Goal: Transaction & Acquisition: Purchase product/service

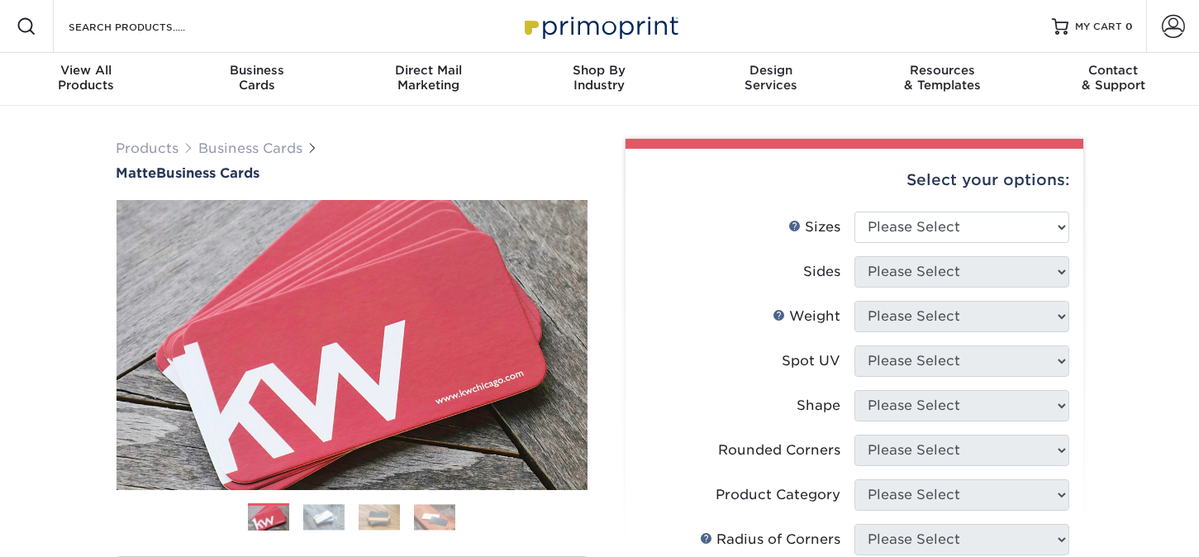
select select "2.00x3.50"
click at [855, 212] on select "Please Select 1.5" x 3.5" - Mini 1.75" x 3.5" - Mini 2" x 2" - Square 2" x 3" -…" at bounding box center [962, 227] width 215 height 31
click at [947, 270] on select "Please Select Print Both Sides Print Front Only" at bounding box center [962, 271] width 215 height 31
select select "13abbda7-1d64-4f25-8bb2-c179b224825d"
click at [855, 256] on select "Please Select Print Both Sides Print Front Only" at bounding box center [962, 271] width 215 height 31
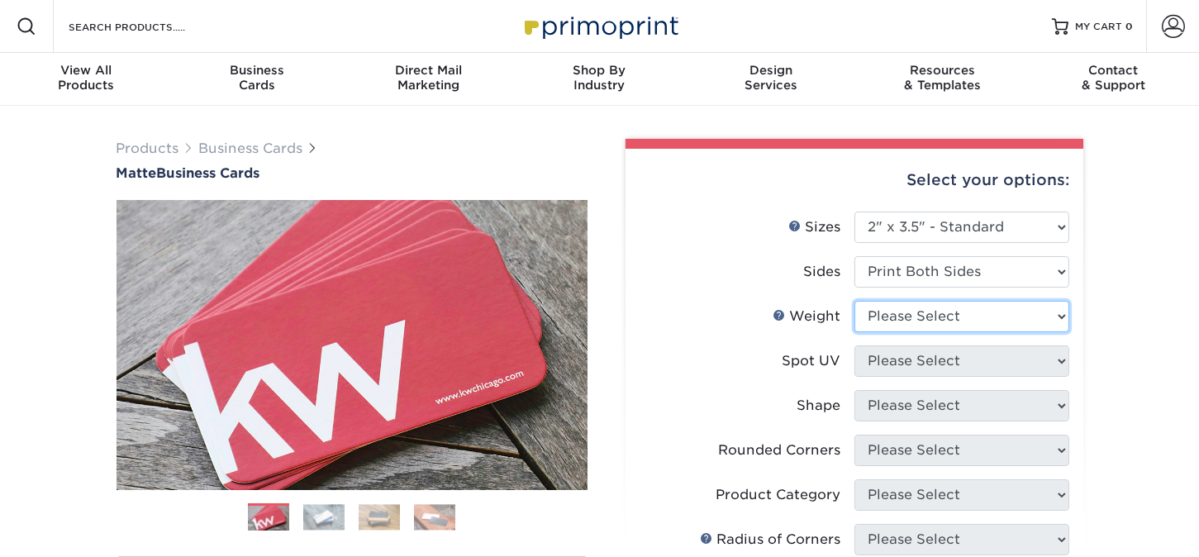
click at [945, 309] on select "Please Select 16PT 14PT" at bounding box center [962, 316] width 215 height 31
select select "16PT"
click at [855, 301] on select "Please Select 16PT 14PT" at bounding box center [962, 316] width 215 height 31
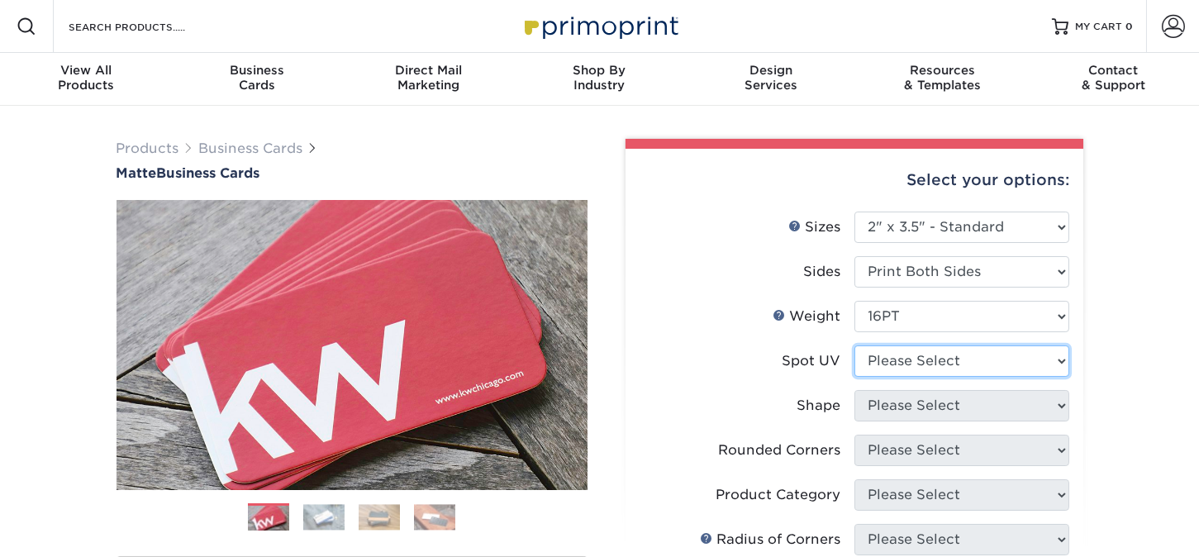
click at [935, 364] on select "Please Select No Spot UV Front and Back (Both Sides) Front Only Back Only" at bounding box center [962, 360] width 215 height 31
select select "3"
click at [855, 345] on select "Please Select No Spot UV Front and Back (Both Sides) Front Only Back Only" at bounding box center [962, 360] width 215 height 31
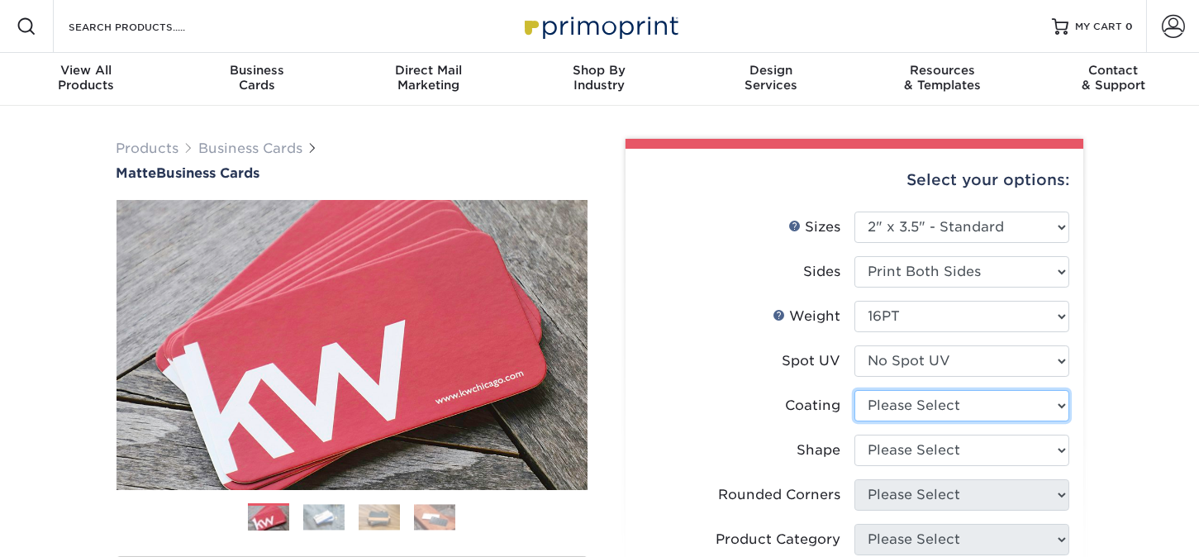
click at [931, 410] on select at bounding box center [962, 405] width 215 height 31
select select "121bb7b5-3b4d-429f-bd8d-bbf80e953313"
click at [855, 390] on select at bounding box center [962, 405] width 215 height 31
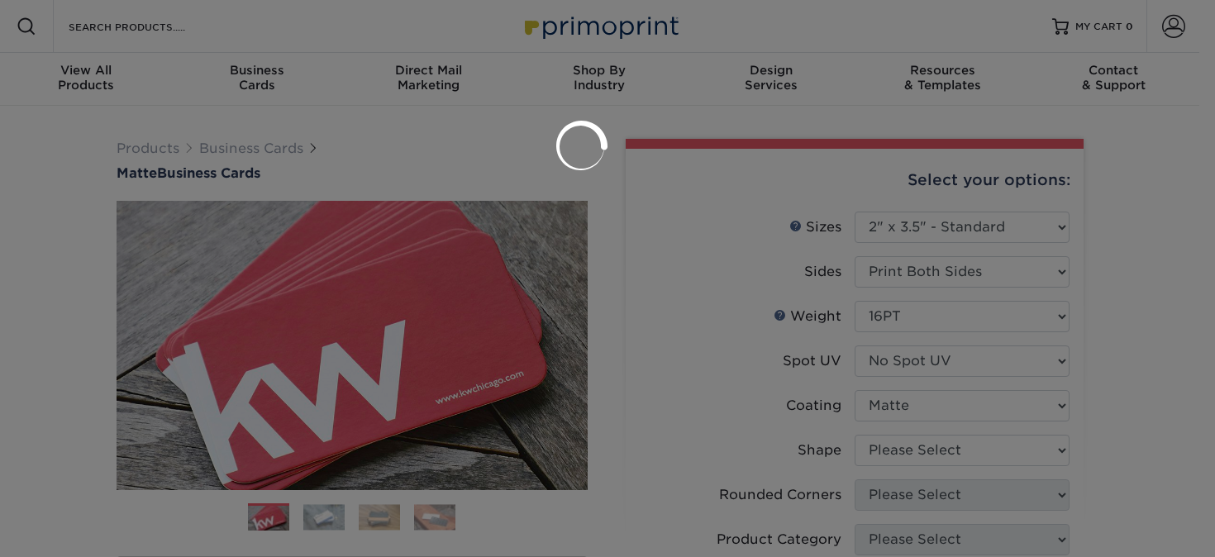
click at [931, 447] on div at bounding box center [607, 278] width 1215 height 557
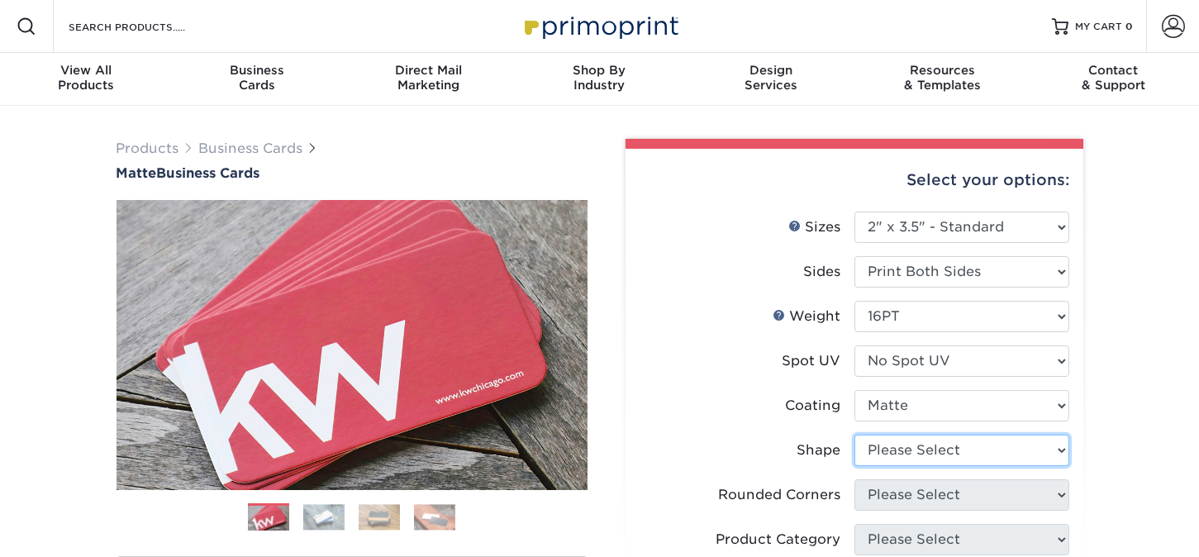
click at [931, 447] on select "Please Select Standard Oval" at bounding box center [962, 450] width 215 height 31
select select "standard"
click at [855, 435] on select "Please Select Standard Oval" at bounding box center [962, 450] width 215 height 31
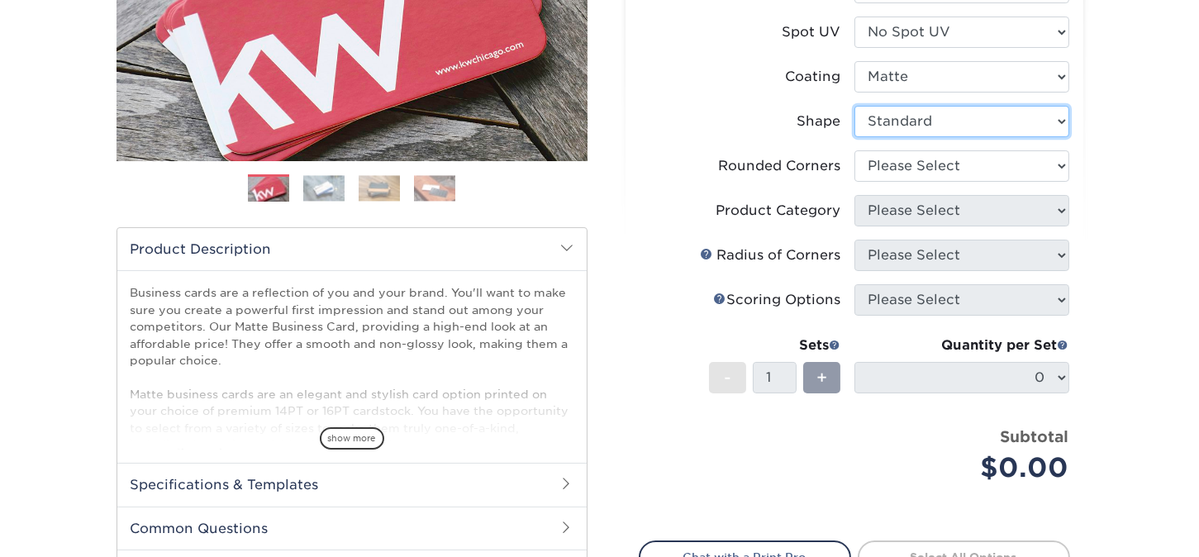
scroll to position [327, 0]
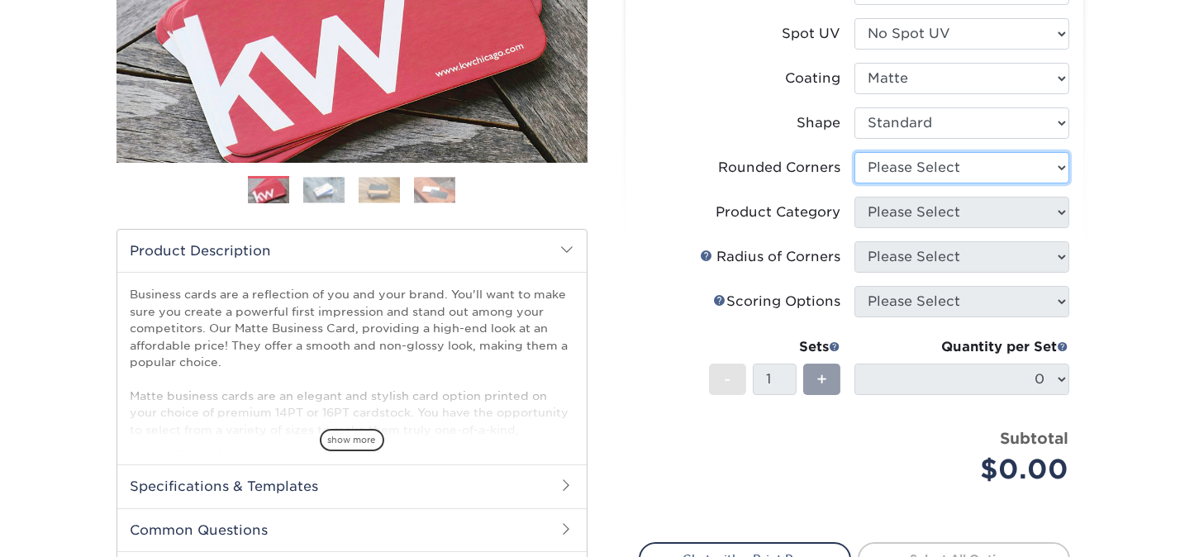
click at [983, 171] on select "Please Select Yes - Round 2 Corners Yes - Round 4 Corners No" at bounding box center [962, 167] width 215 height 31
select select "0"
click at [855, 152] on select "Please Select Yes - Round 2 Corners Yes - Round 4 Corners No" at bounding box center [962, 167] width 215 height 31
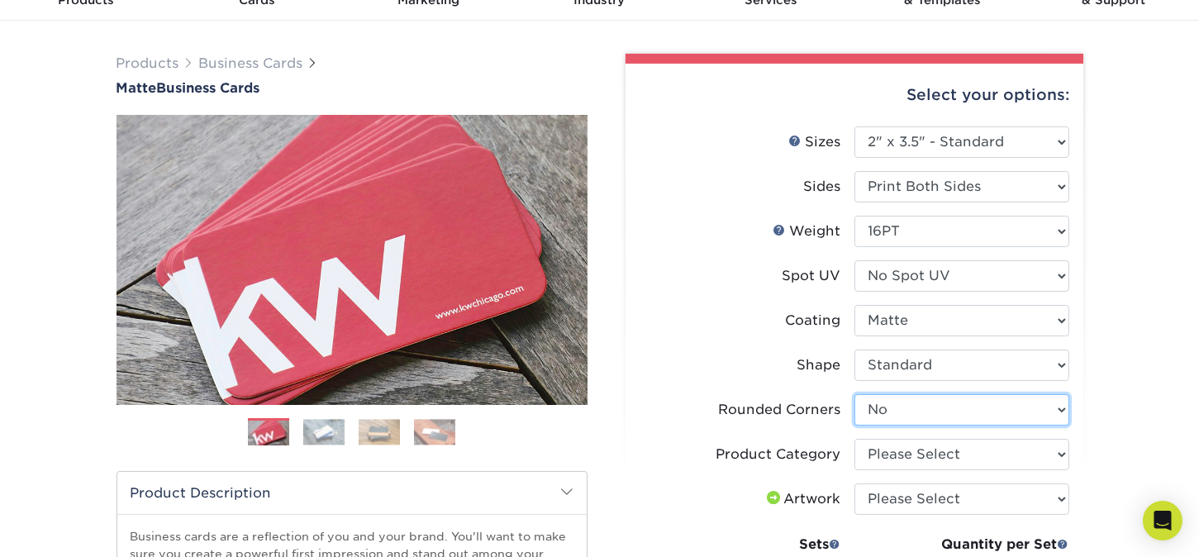
scroll to position [83, 0]
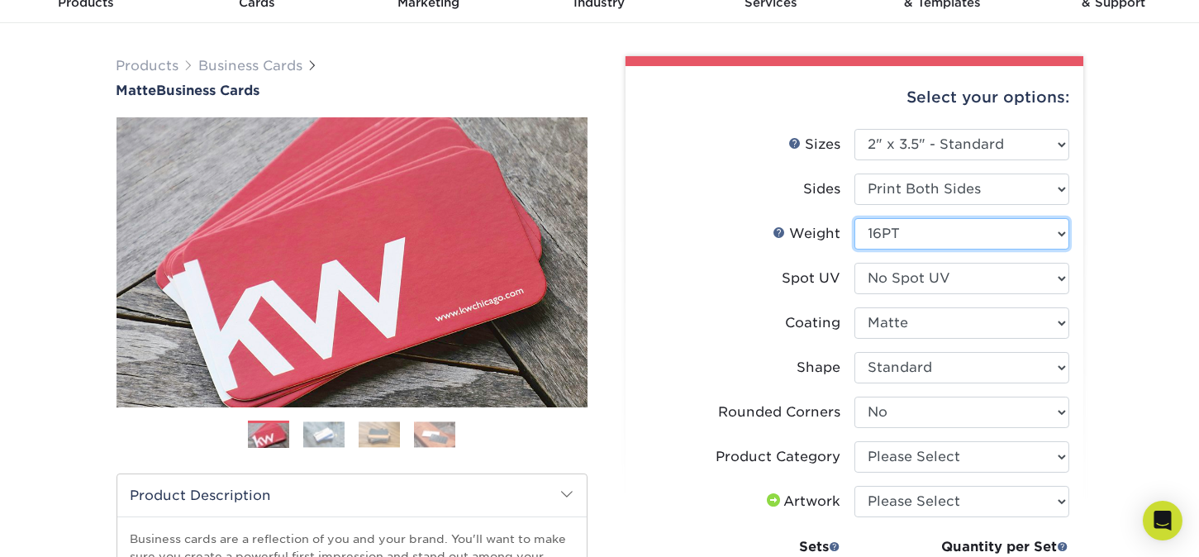
click at [1002, 225] on select "Please Select 16PT 14PT" at bounding box center [962, 233] width 215 height 31
select select "14PT"
click at [855, 218] on select "Please Select 16PT 14PT" at bounding box center [962, 233] width 215 height 31
select select "-1"
select select
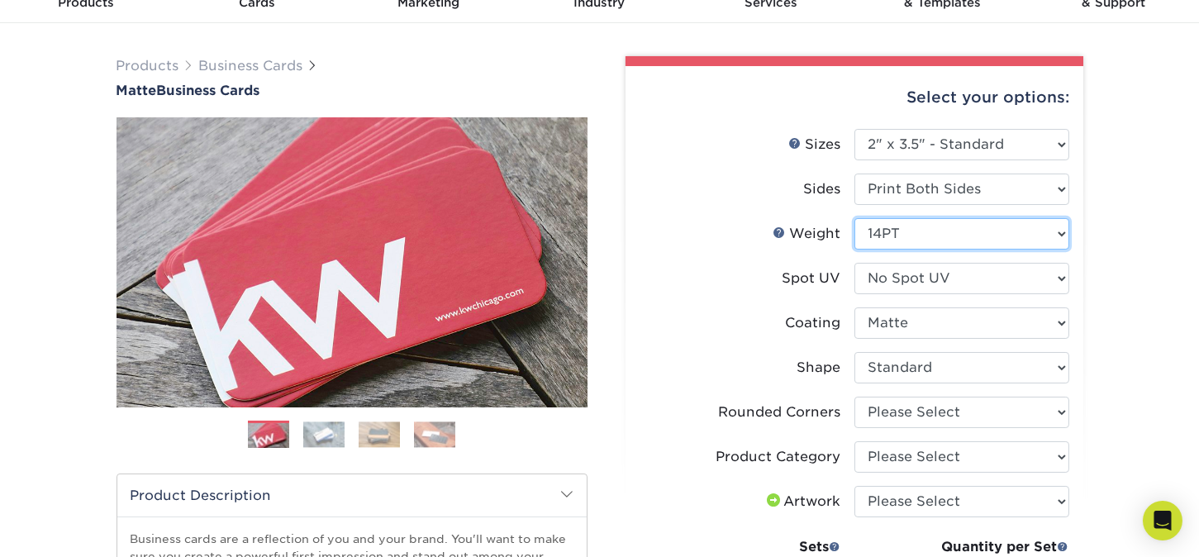
select select "-1"
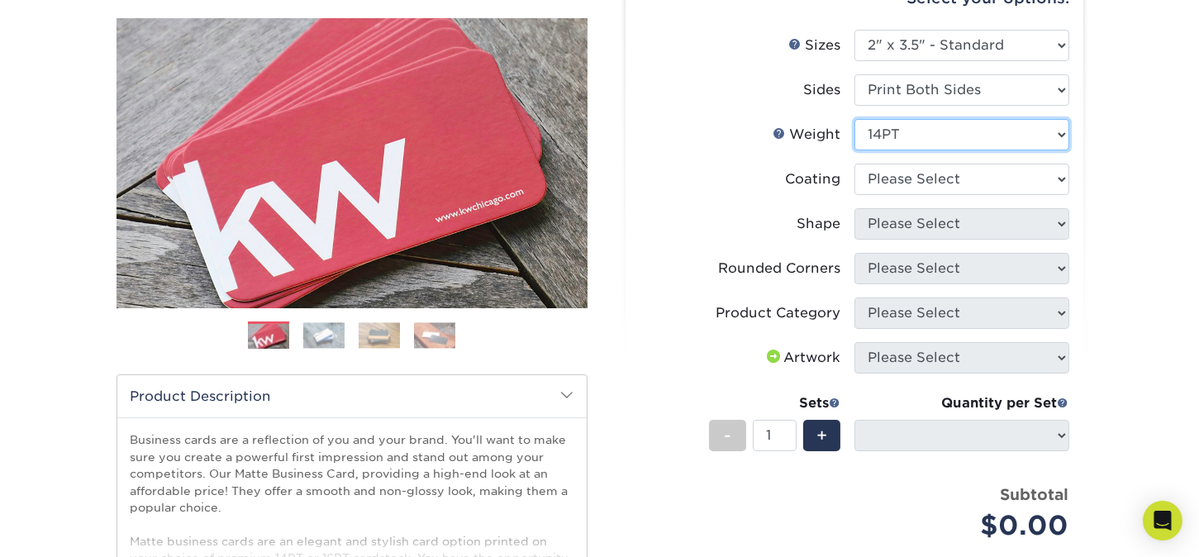
scroll to position [150, 0]
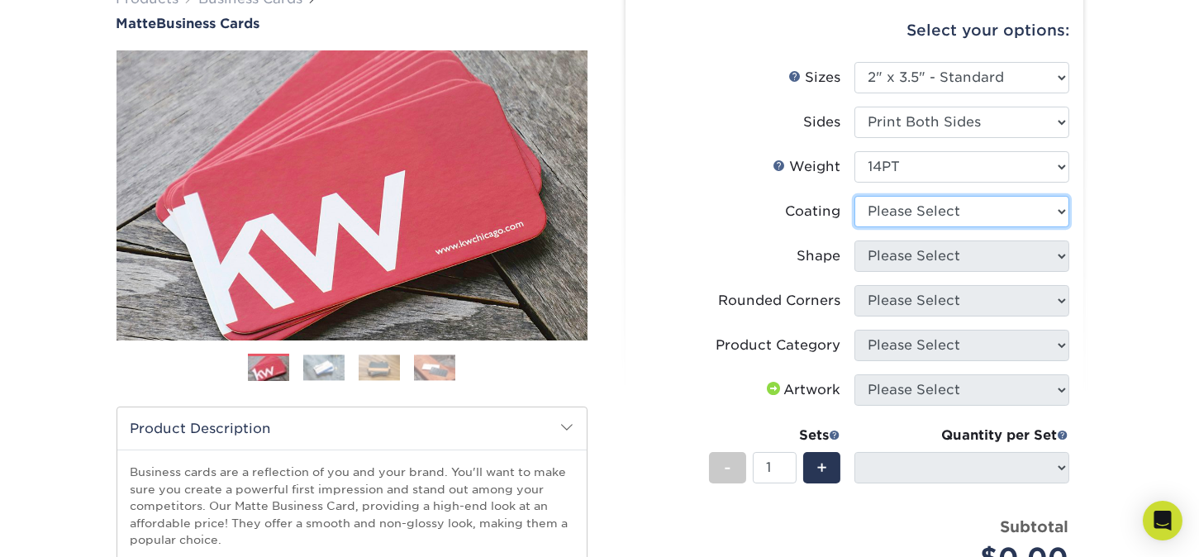
click at [1038, 201] on select at bounding box center [962, 211] width 215 height 31
select select "121bb7b5-3b4d-429f-bd8d-bbf80e953313"
click at [855, 196] on select at bounding box center [962, 211] width 215 height 31
select select
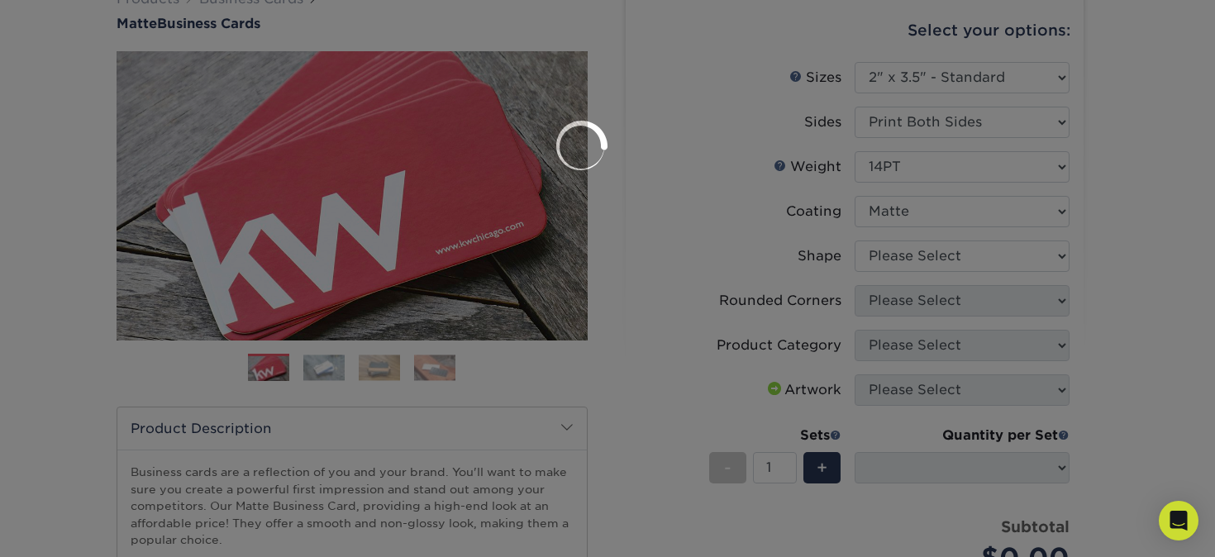
click at [997, 267] on div at bounding box center [607, 278] width 1215 height 557
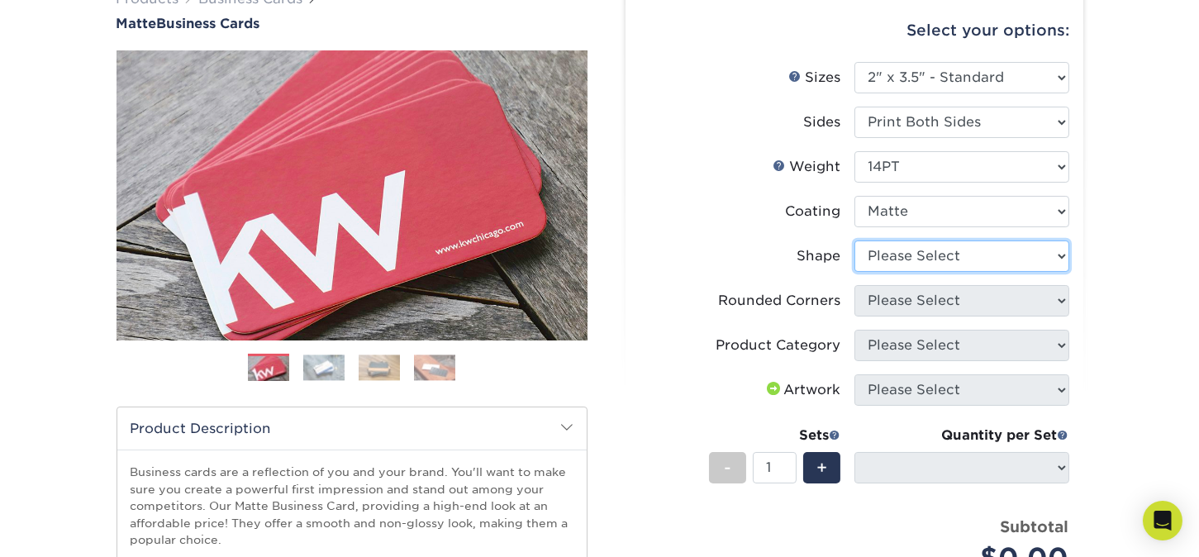
click at [997, 267] on select "Please Select Standard" at bounding box center [962, 255] width 215 height 31
select select "standard"
click at [855, 240] on select "Please Select Standard" at bounding box center [962, 255] width 215 height 31
select select
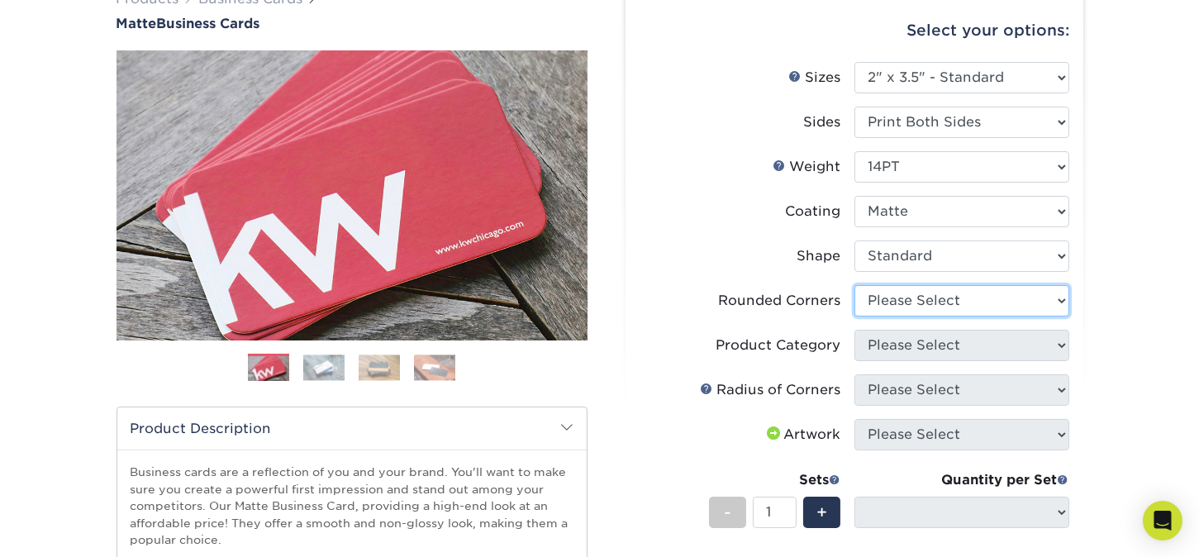
click at [986, 301] on select "Please Select Yes - Round 2 Corners Yes - Round 4 Corners No" at bounding box center [962, 300] width 215 height 31
select select "0"
click at [855, 285] on select "Please Select Yes - Round 2 Corners Yes - Round 4 Corners No" at bounding box center [962, 300] width 215 height 31
select select "-1"
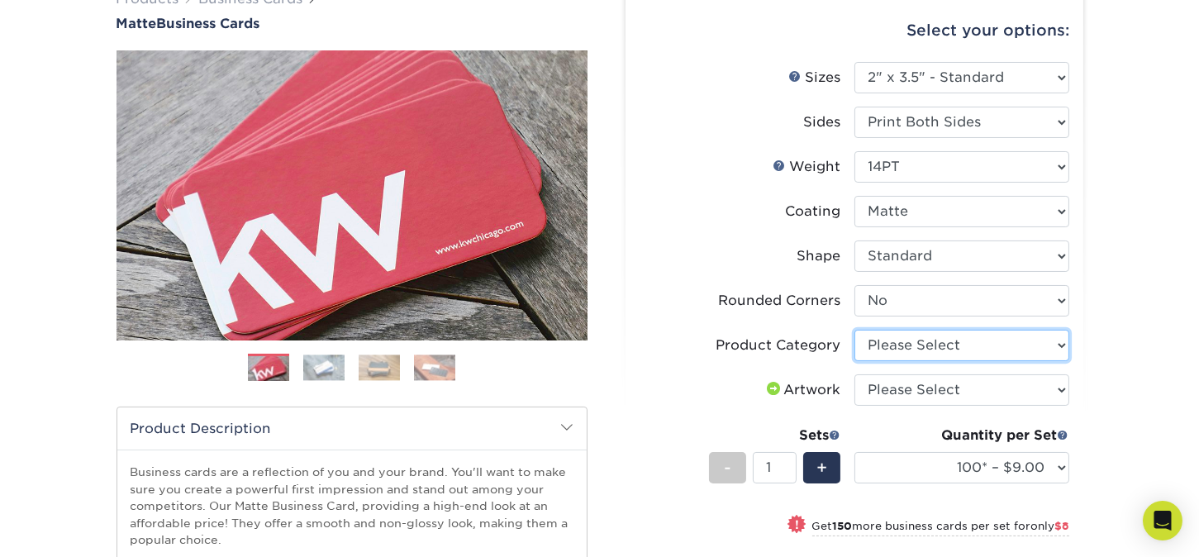
click at [962, 356] on select "Please Select Business Cards" at bounding box center [962, 345] width 215 height 31
select select "3b5148f1-0588-4f88-a218-97bcfdce65c1"
click at [855, 330] on select "Please Select Business Cards" at bounding box center [962, 345] width 215 height 31
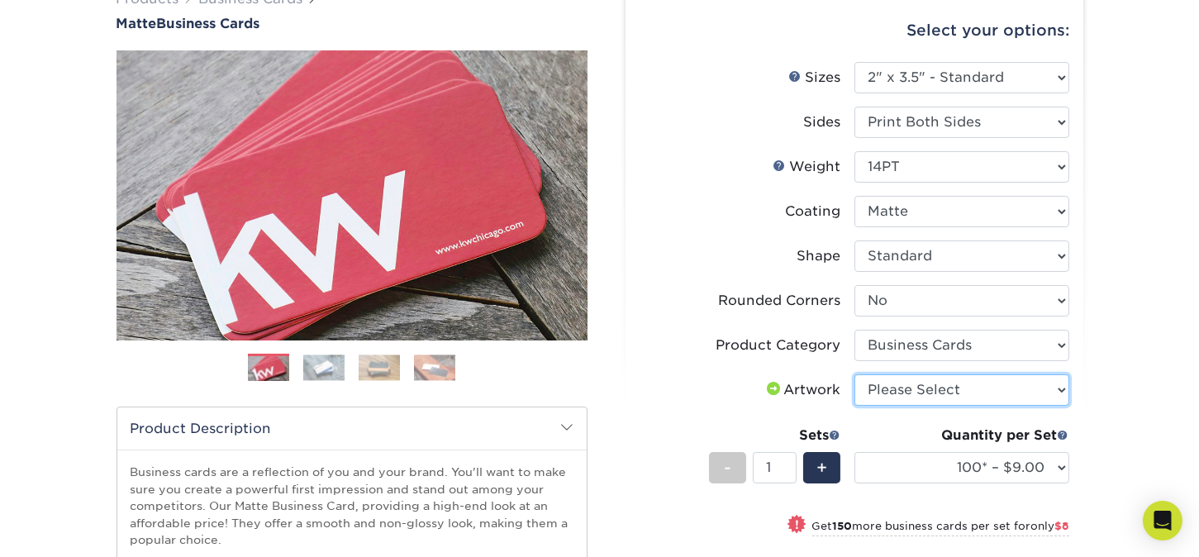
click at [957, 383] on select "Please Select I will upload files I need a design - $100" at bounding box center [962, 389] width 215 height 31
select select "upload"
click at [855, 374] on select "Please Select I will upload files I need a design - $100" at bounding box center [962, 389] width 215 height 31
click at [1167, 394] on div "Products Business Cards Matte Business Cards Previous Next 100 $ 9" at bounding box center [599, 426] width 1199 height 940
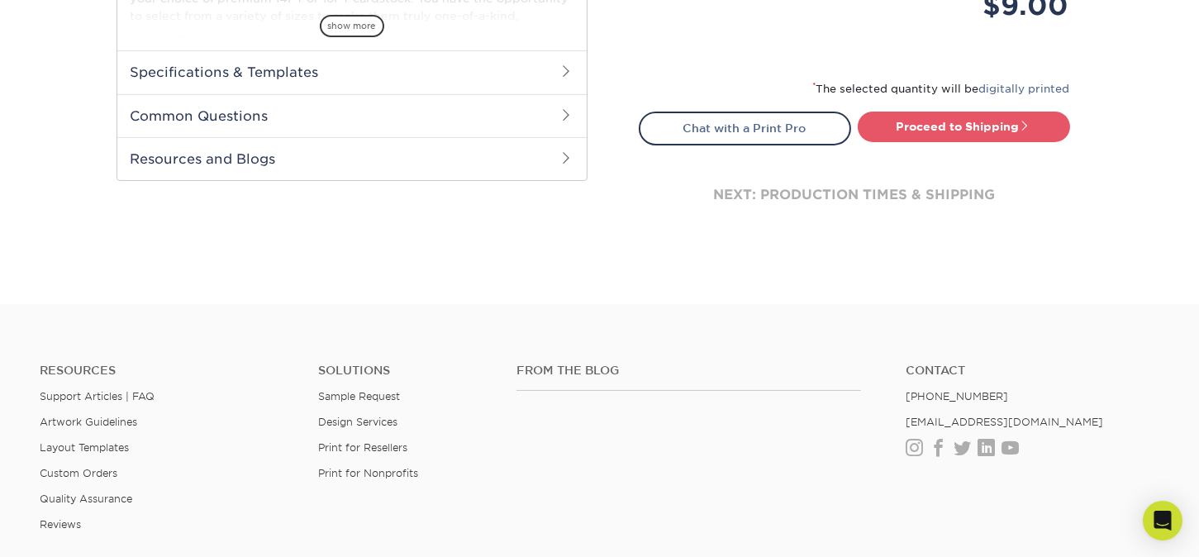
scroll to position [734, 0]
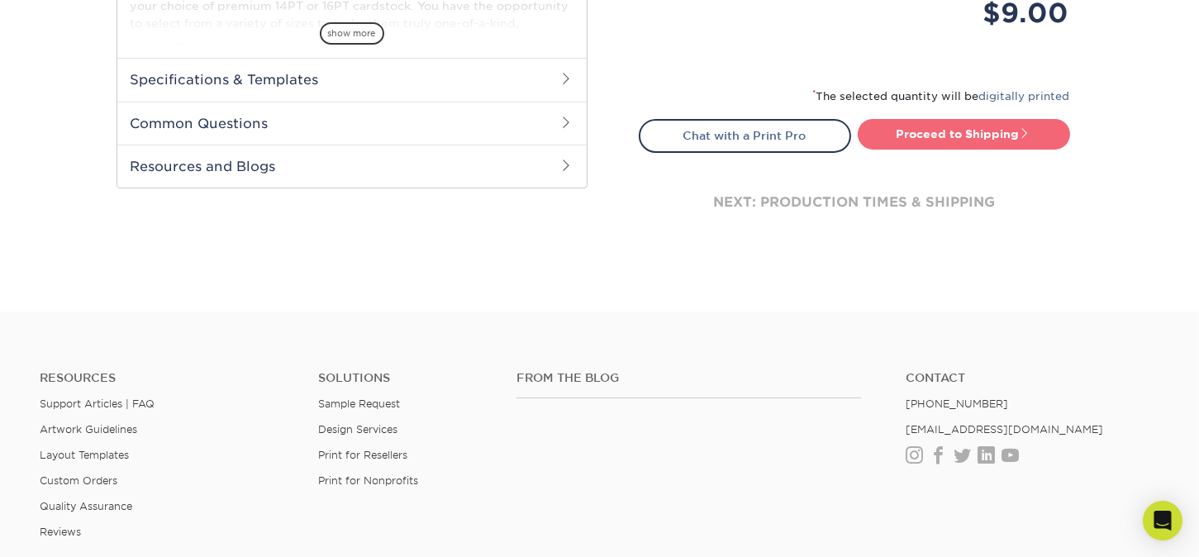
click at [950, 126] on link "Proceed to Shipping" at bounding box center [964, 134] width 212 height 30
type input "Set 1"
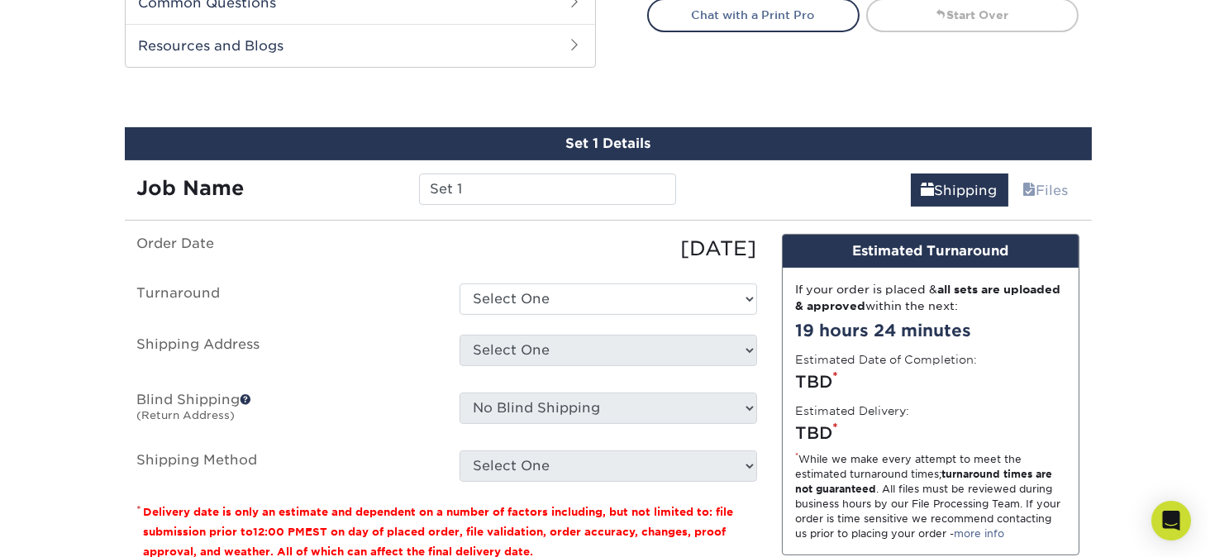
scroll to position [893, 0]
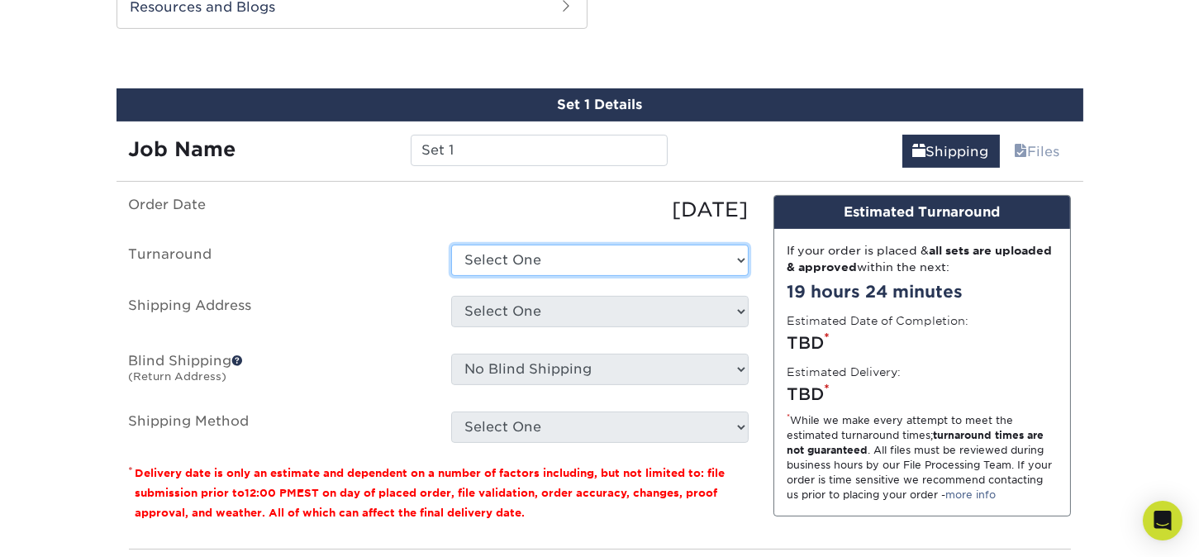
click at [632, 267] on select "Select One 2-4 Business Days 2 Day Next Business Day" at bounding box center [600, 260] width 298 height 31
select select "e6dc3f44-811f-4023-acdf-8cd9144995fc"
click at [451, 245] on select "Select One 2-4 Business Days 2 Day Next Business Day" at bounding box center [600, 260] width 298 height 31
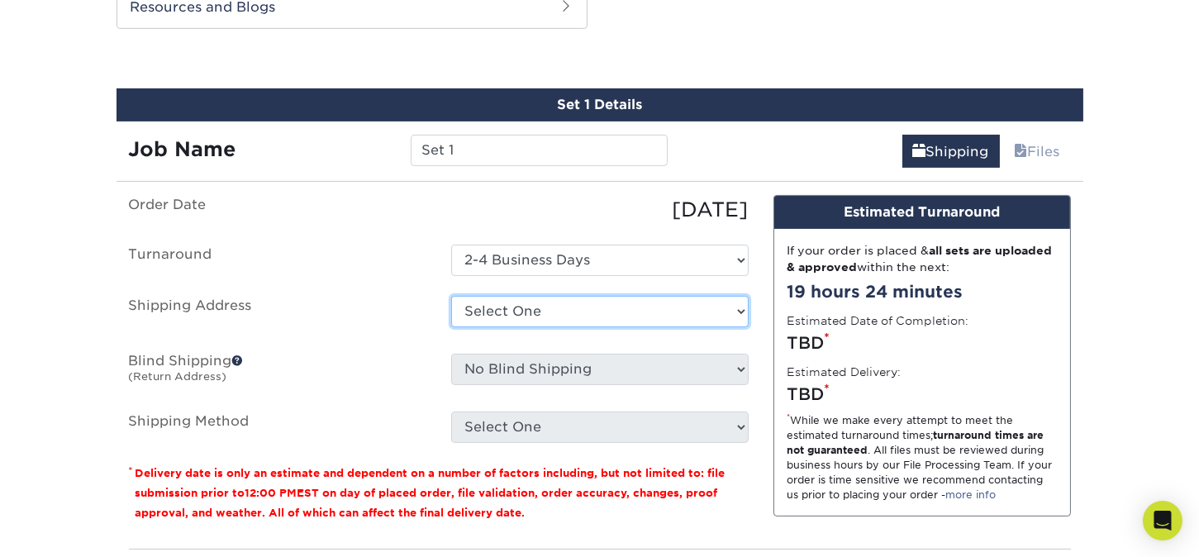
click at [613, 303] on select "Select One + Add New Address - Login" at bounding box center [600, 311] width 298 height 31
select select "newaddress"
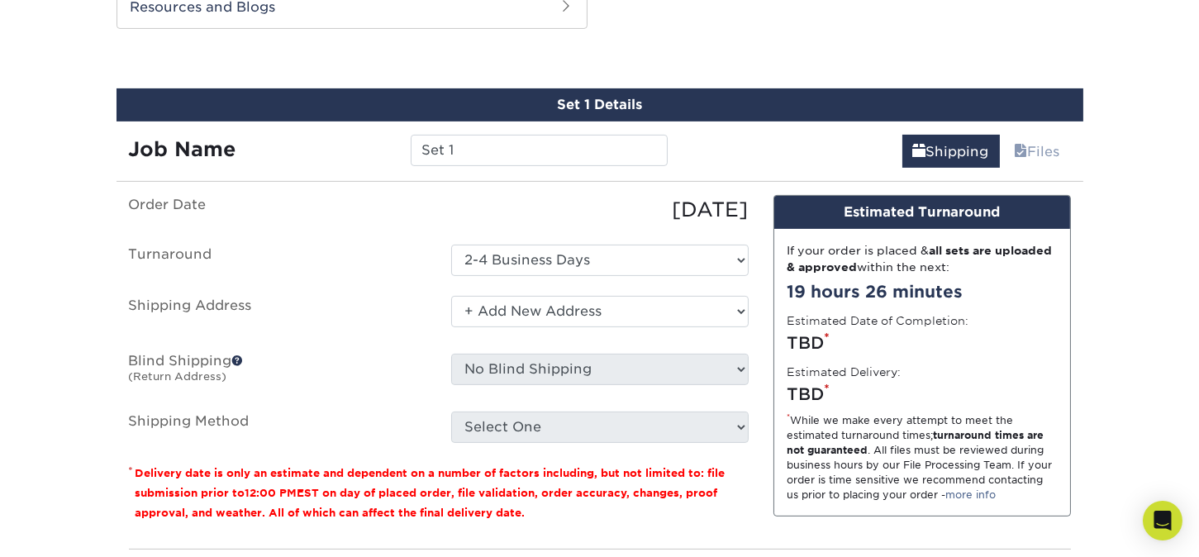
click at [451, 296] on select "Select One + Add New Address - Login" at bounding box center [600, 311] width 298 height 31
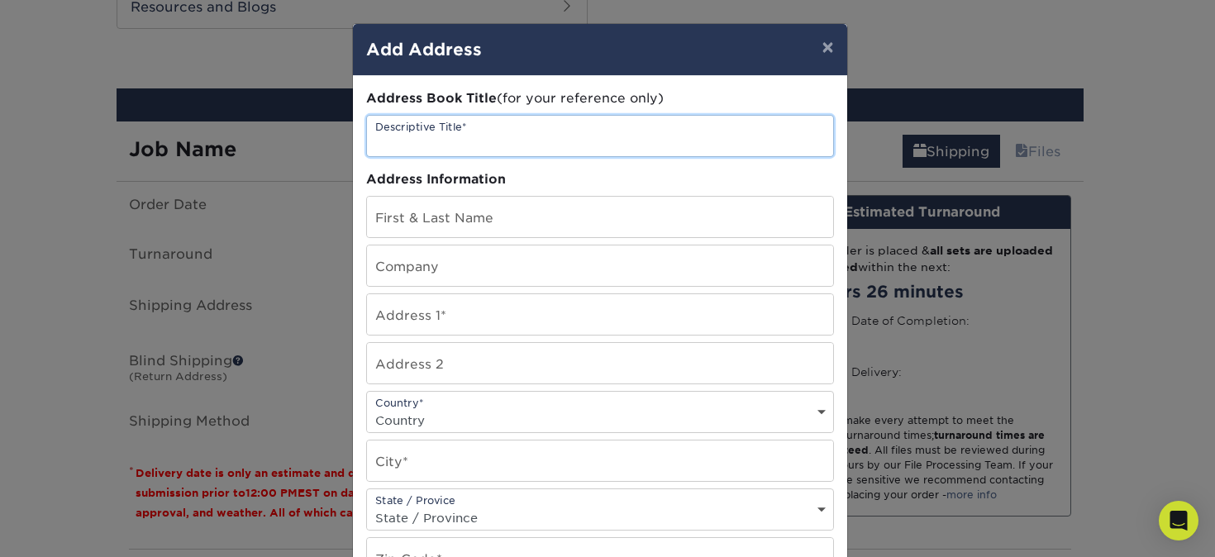
click at [507, 129] on input "text" at bounding box center [600, 136] width 466 height 40
type input "L2Kreations"
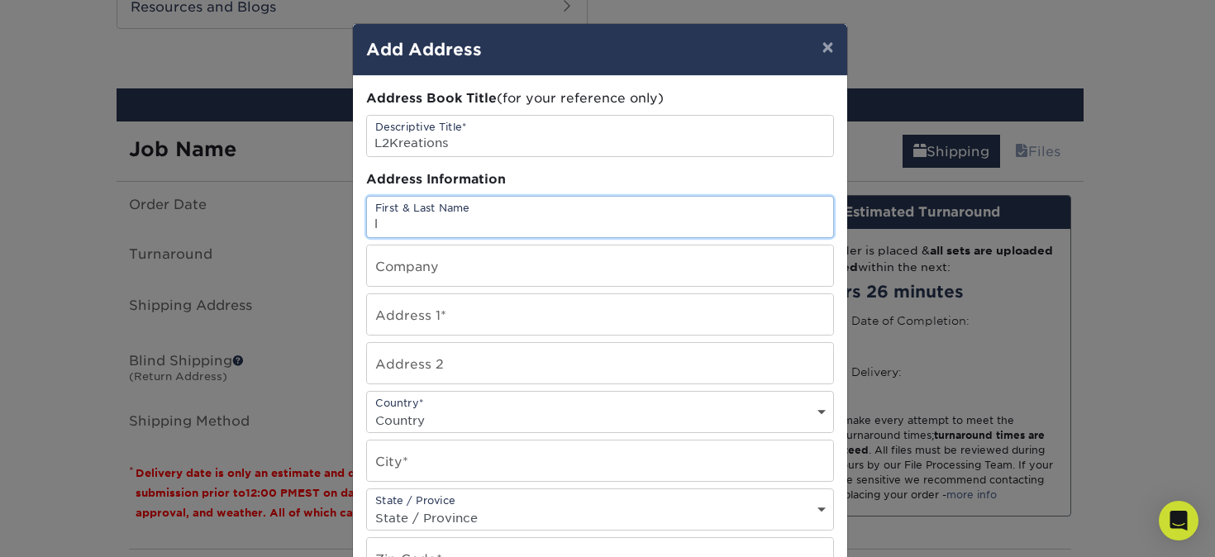
type input "[PERSON_NAME]"
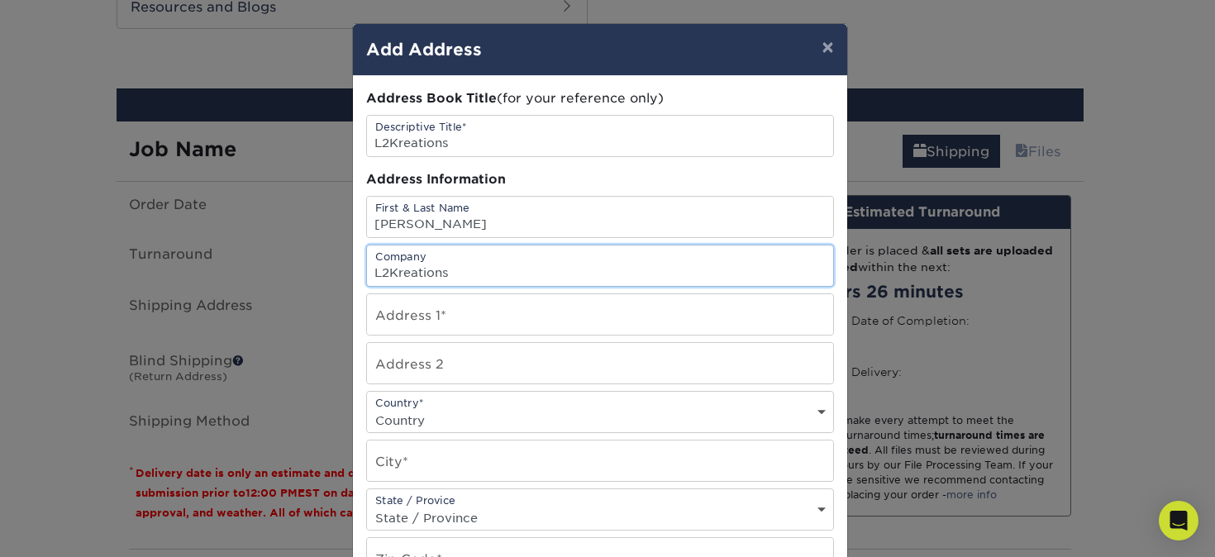
type input "L2Kreations"
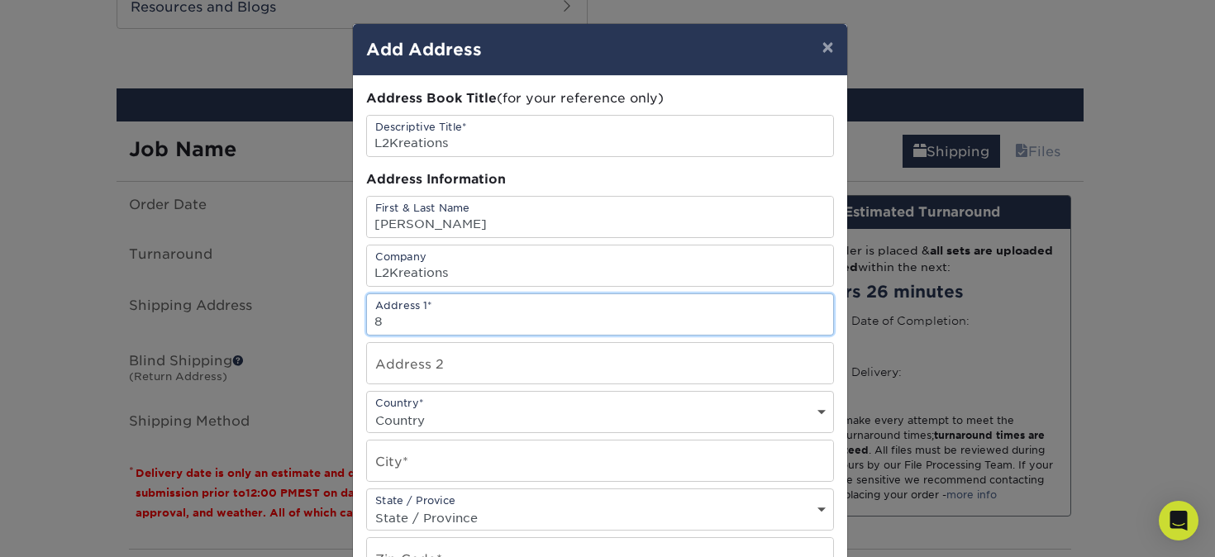
type input "[STREET_ADDRESS][PERSON_NAME]"
select select "US"
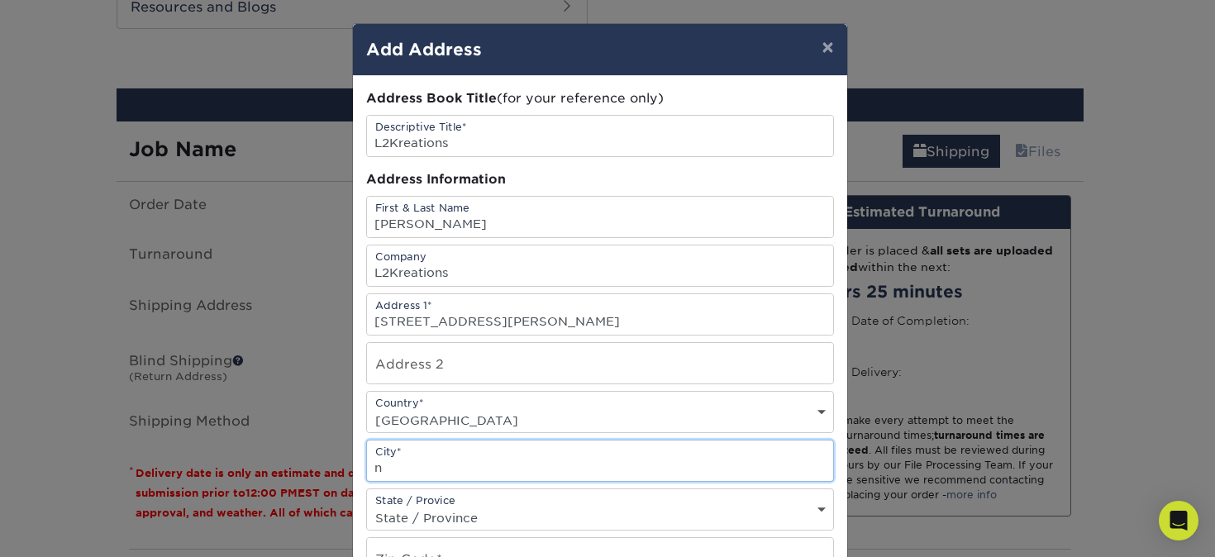
type input "[GEOGRAPHIC_DATA]"
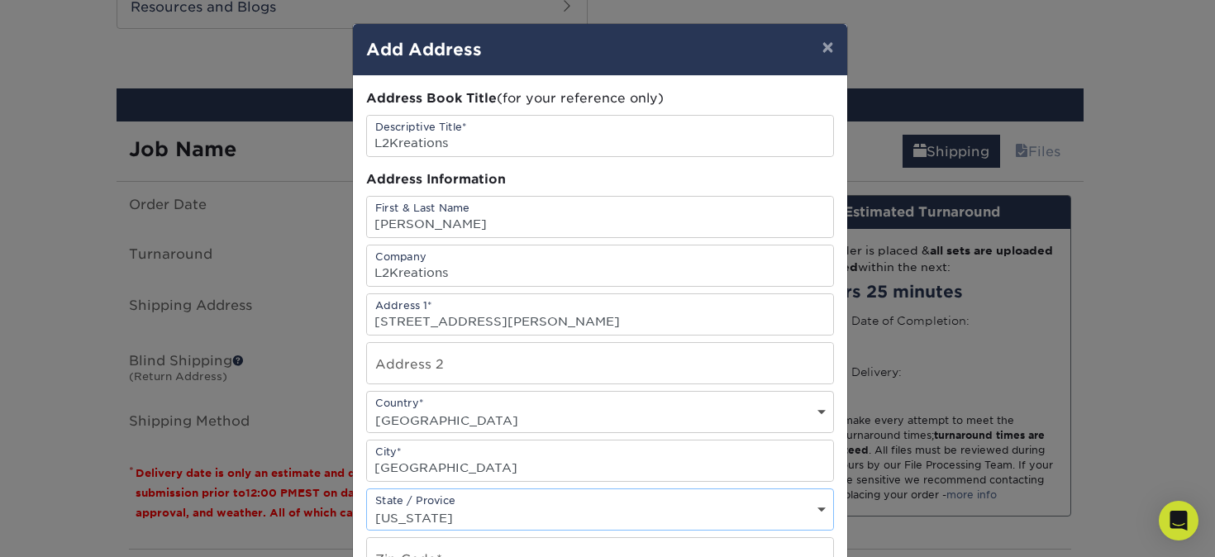
select select "PA"
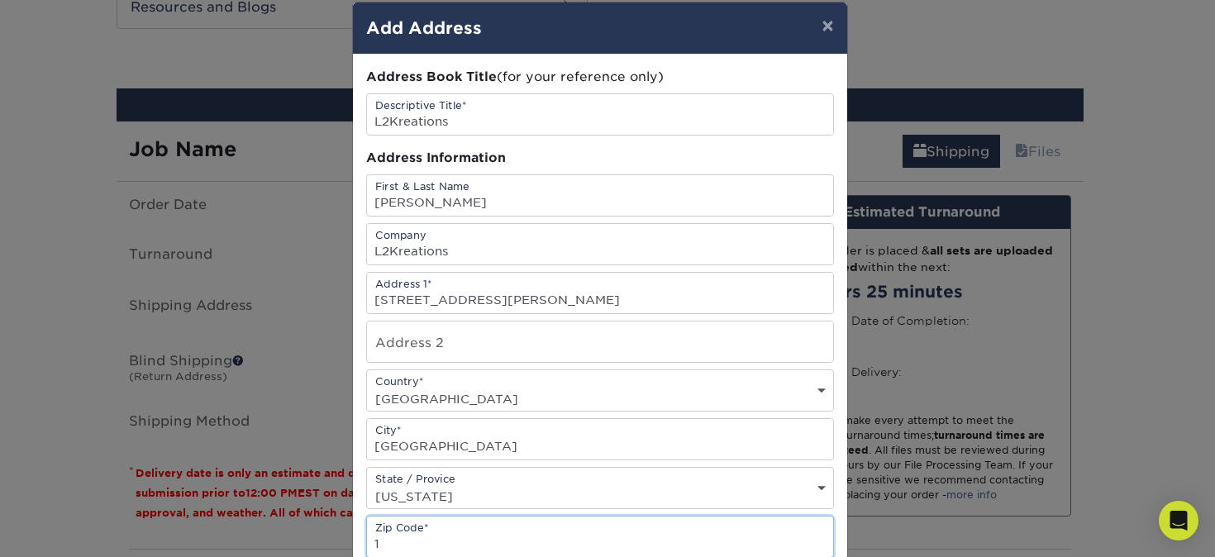
type input "17074"
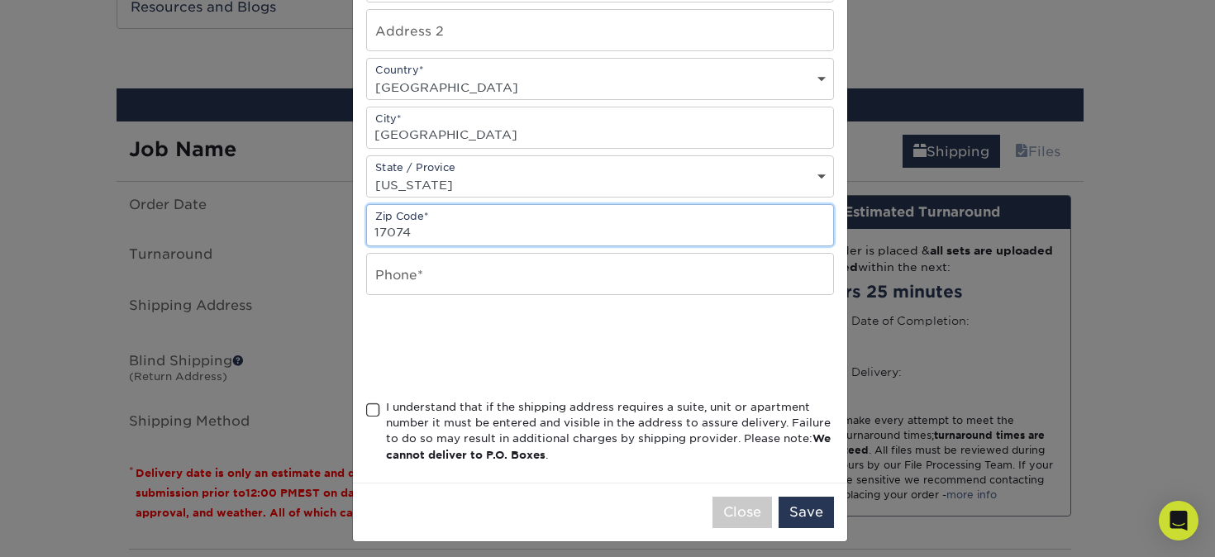
scroll to position [343, 0]
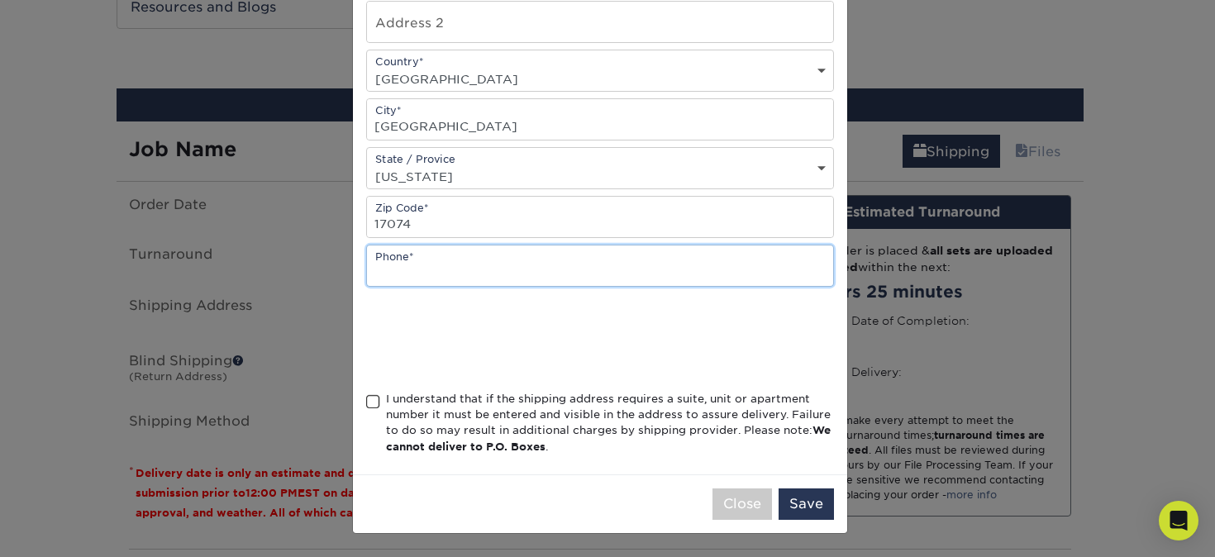
click at [417, 262] on input "text" at bounding box center [600, 265] width 466 height 40
type input "7177439625"
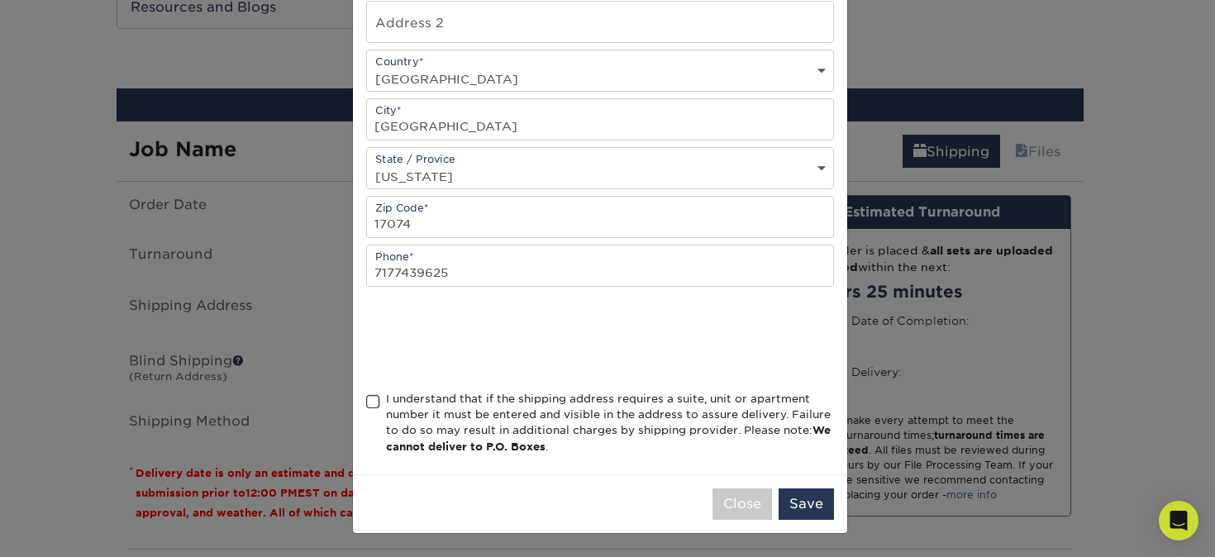
click at [443, 397] on div "I understand that if the shipping address requires a suite, unit or apartment n…" at bounding box center [610, 423] width 448 height 64
click at [0, 0] on input "I understand that if the shipping address requires a suite, unit or apartment n…" at bounding box center [0, 0] width 0 height 0
click at [785, 508] on button "Save" at bounding box center [806, 503] width 55 height 31
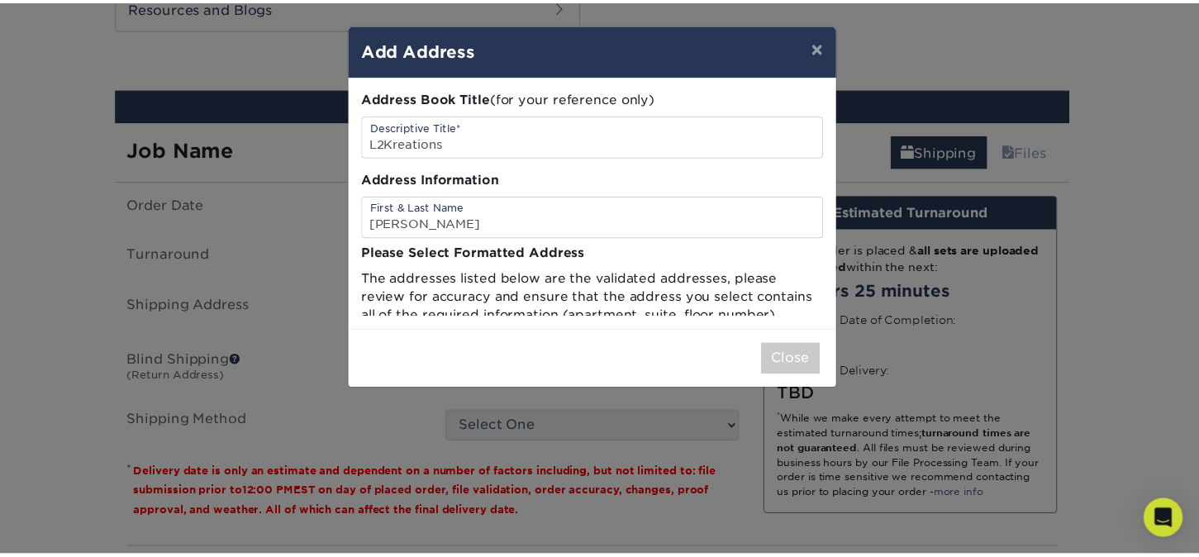
scroll to position [0, 0]
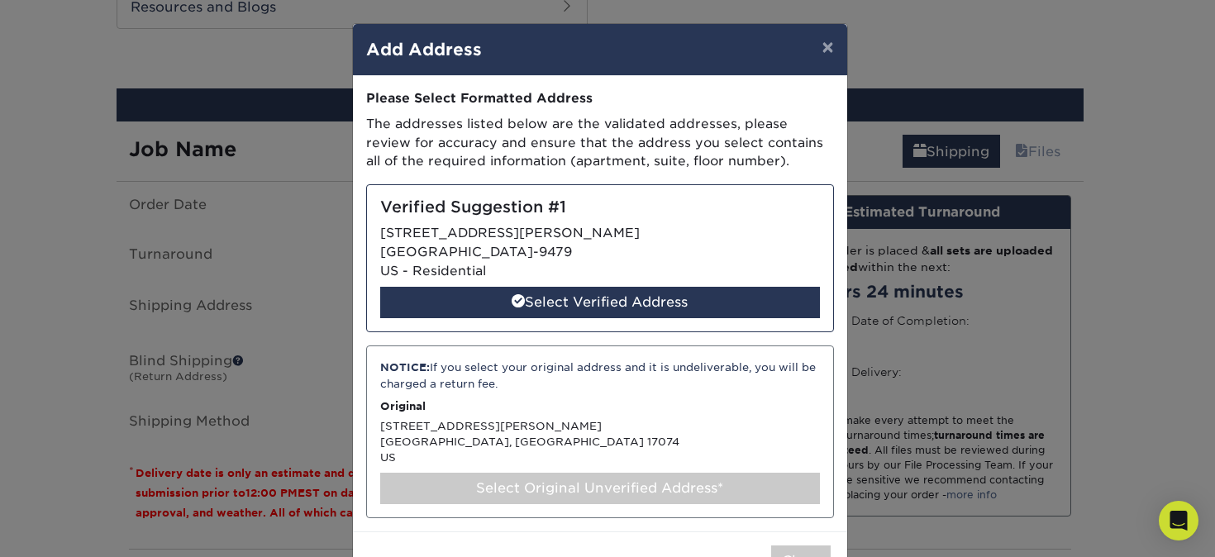
click at [752, 284] on div "Verified Suggestion #1 [STREET_ADDRESS][PERSON_NAME] - Residential Select Verif…" at bounding box center [600, 258] width 468 height 148
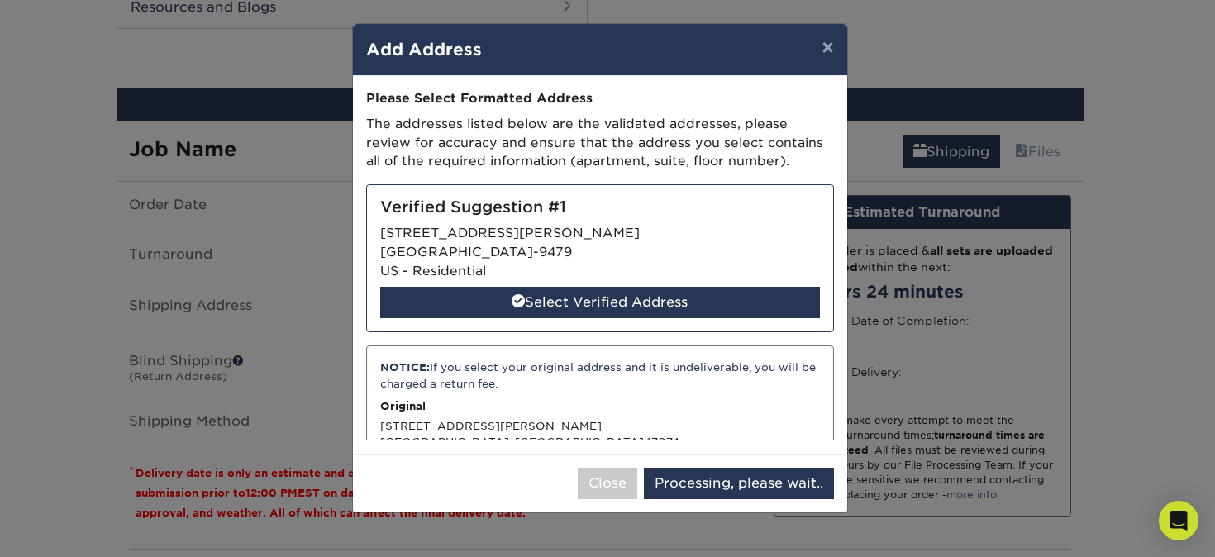
select select "285587"
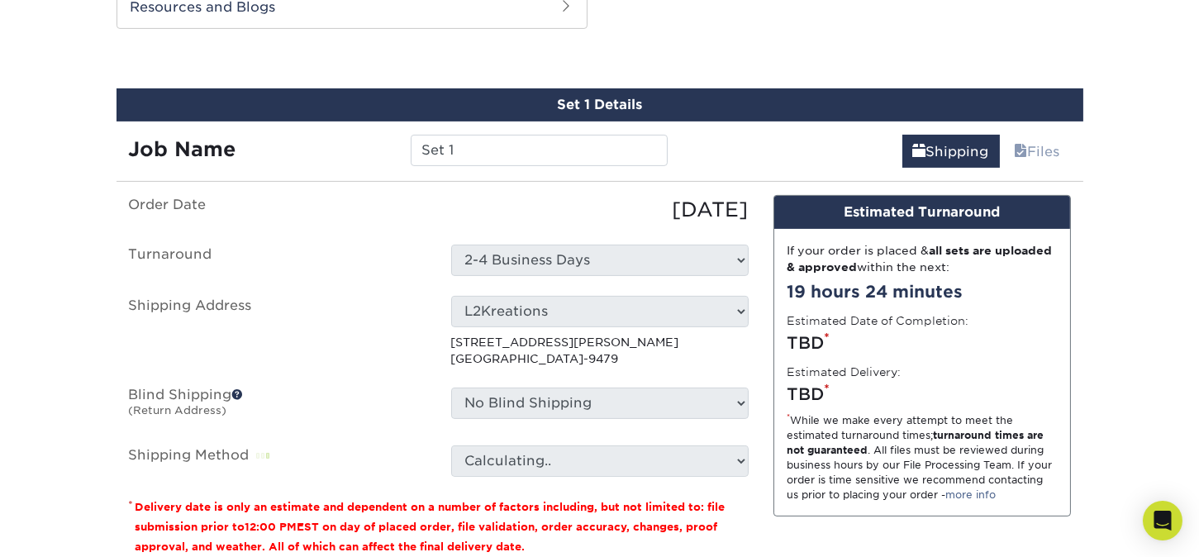
click at [761, 217] on div "Design Estimated Turnaround If your order is placed & all sets are uploaded & a…" at bounding box center [922, 382] width 322 height 374
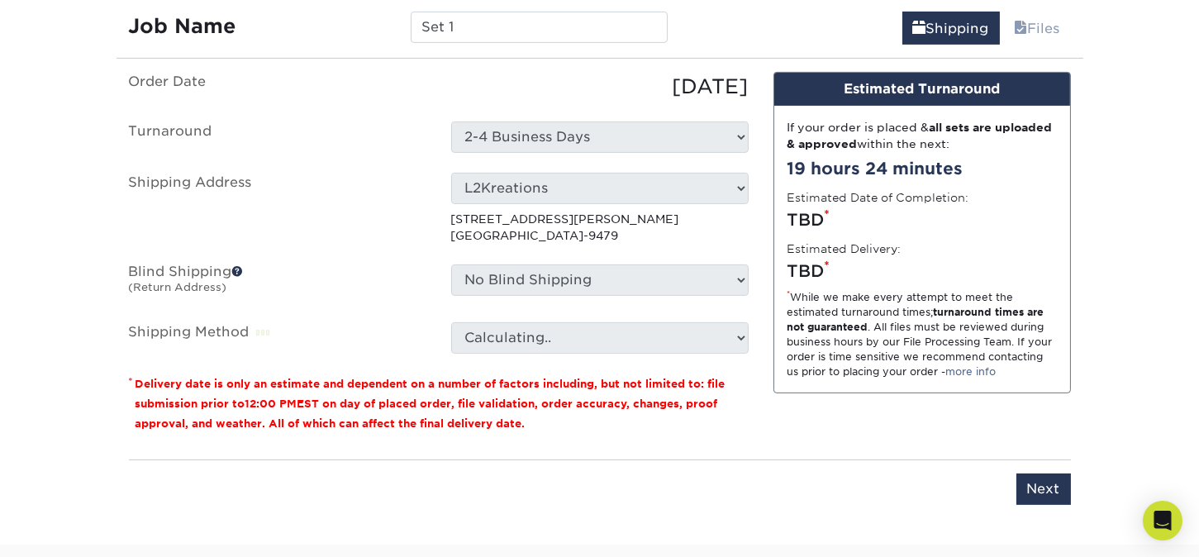
scroll to position [1015, 0]
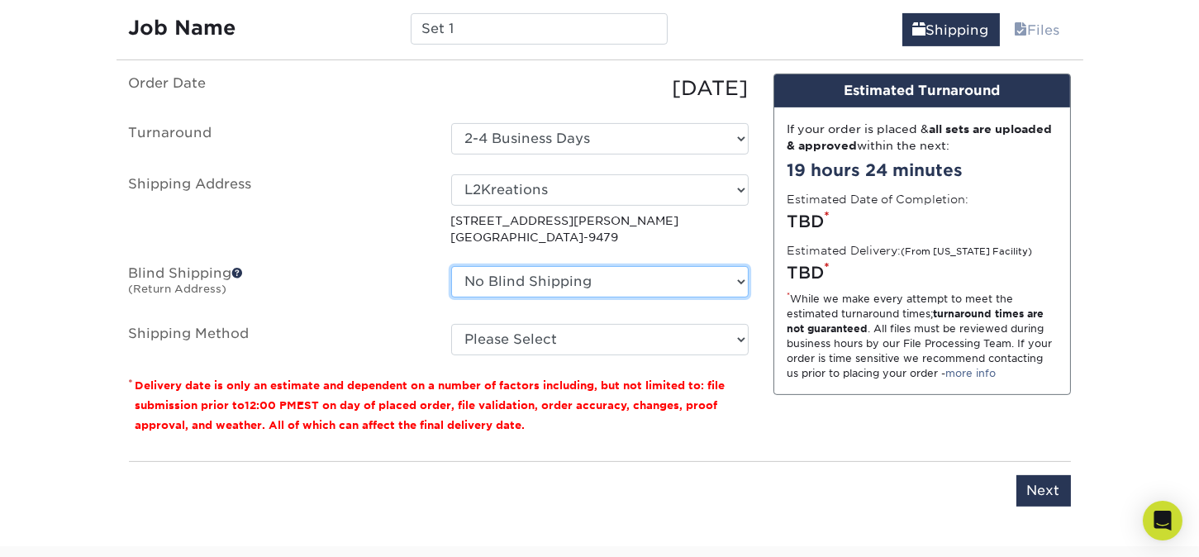
click at [689, 274] on select "No Blind Shipping + Add New Address" at bounding box center [600, 281] width 298 height 31
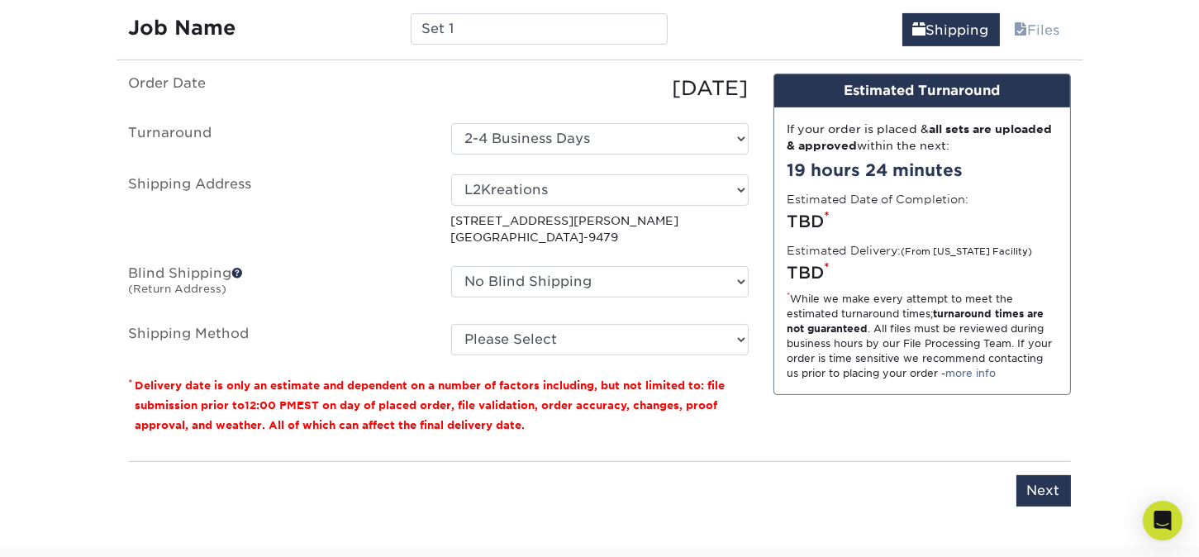
click at [752, 290] on div "No Blind Shipping + Add New Address" at bounding box center [600, 285] width 322 height 38
click at [716, 329] on select "Please Select Ground Shipping (+$7.84) 3 Day Shipping Service (+$24.92) 2 Day A…" at bounding box center [600, 339] width 298 height 31
select select "03"
click at [451, 324] on select "Please Select Ground Shipping (+$7.84) 3 Day Shipping Service (+$24.92) 2 Day A…" at bounding box center [600, 339] width 298 height 31
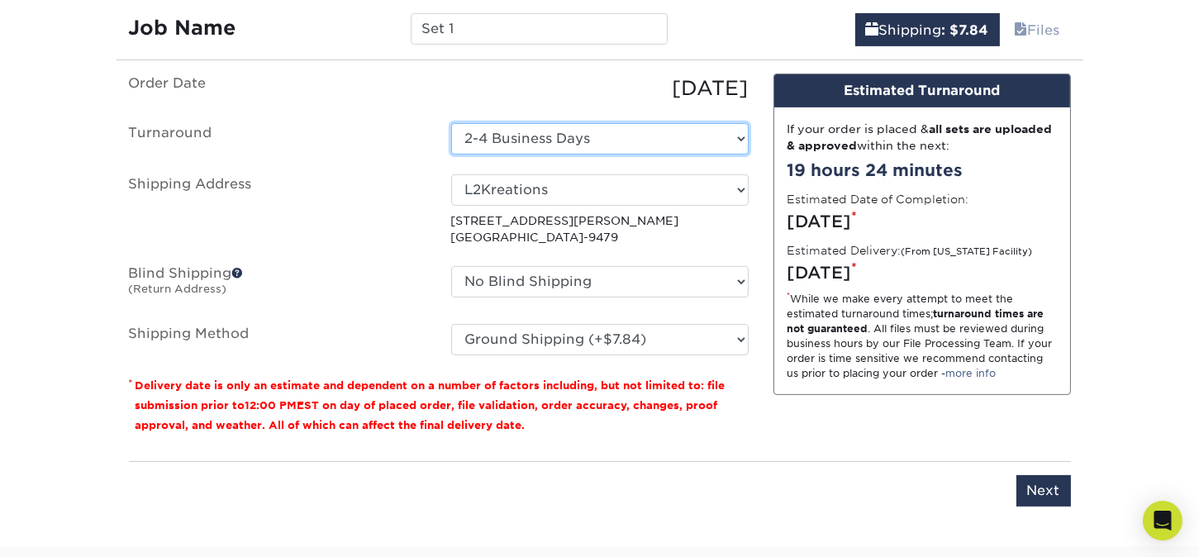
click at [654, 144] on select "Select One 2-4 Business Days 2 Day Next Business Day" at bounding box center [600, 138] width 298 height 31
select select "076636dd-6adc-4b15-8352-bfd2b57f805d"
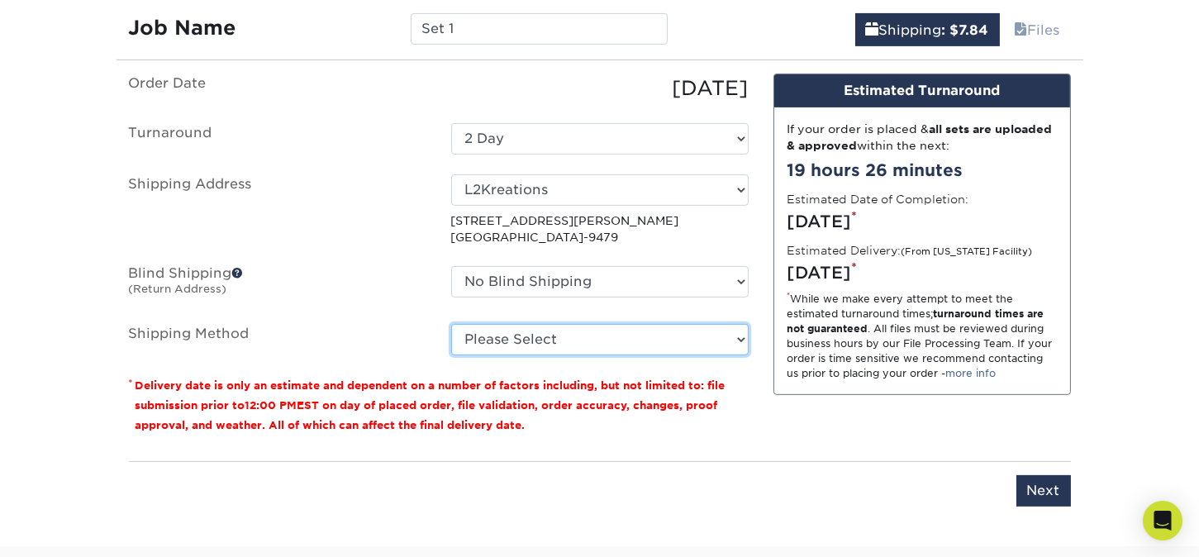
click at [637, 342] on select "Please Select Ground Shipping (+$7.84) 3 Day Shipping Service (+$24.92) 2 Day A…" at bounding box center [600, 339] width 298 height 31
select select "03"
click at [451, 324] on select "Please Select Ground Shipping (+$7.84) 3 Day Shipping Service (+$24.92) 2 Day A…" at bounding box center [600, 339] width 298 height 31
click at [772, 408] on div "Design Estimated Turnaround If your order is placed & all sets are uploaded & a…" at bounding box center [922, 261] width 322 height 374
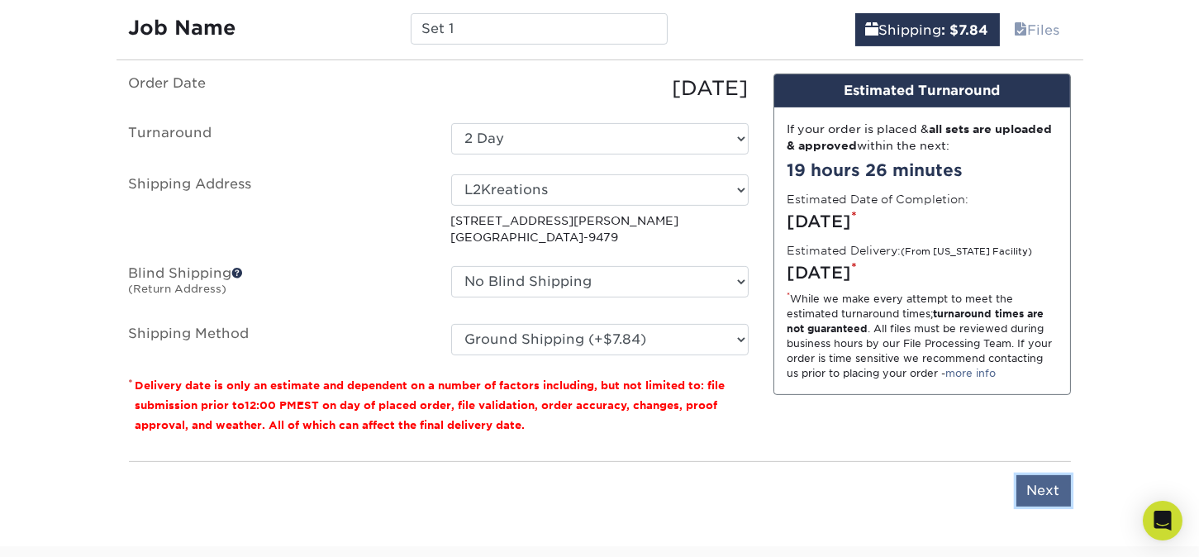
click at [1021, 489] on input "Next" at bounding box center [1044, 490] width 55 height 31
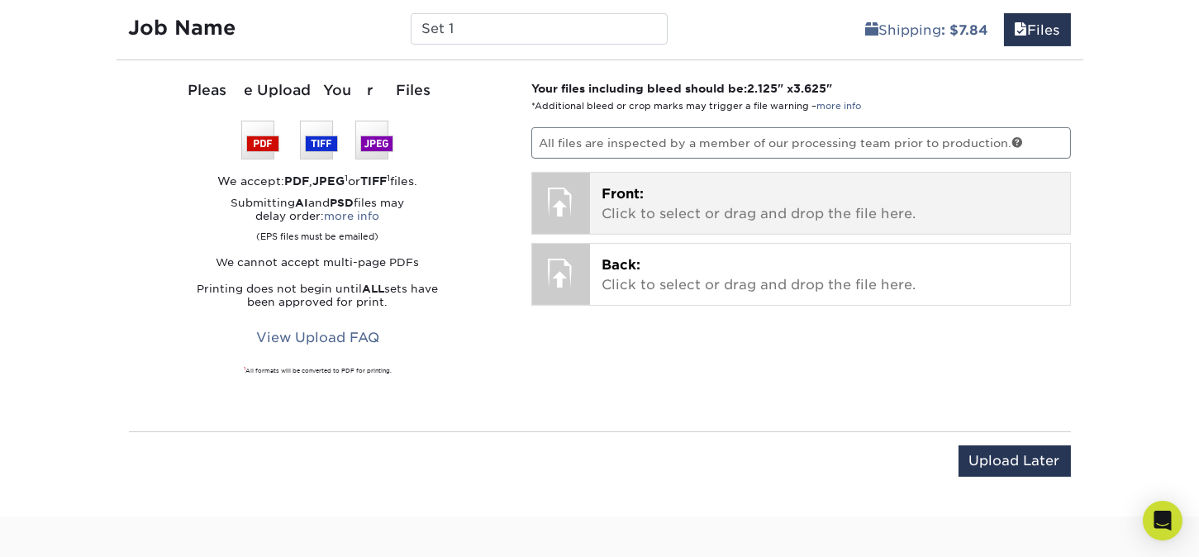
click at [598, 211] on div "Front: Click to select or drag and drop the file here. Choose file" at bounding box center [830, 203] width 480 height 61
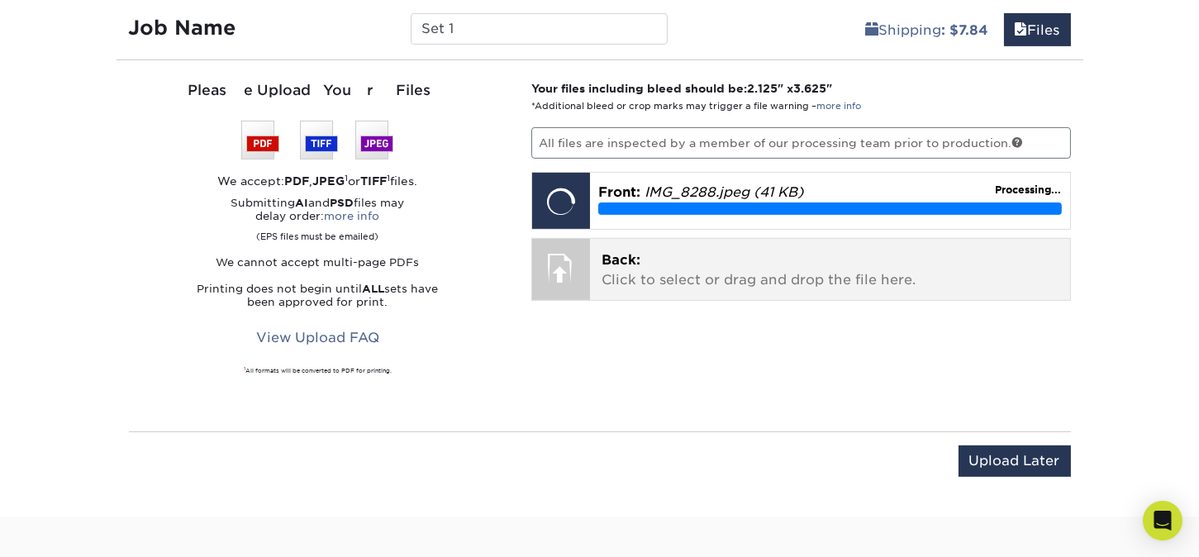
click at [647, 284] on p "Back: Click to select or drag and drop the file here." at bounding box center [830, 270] width 457 height 40
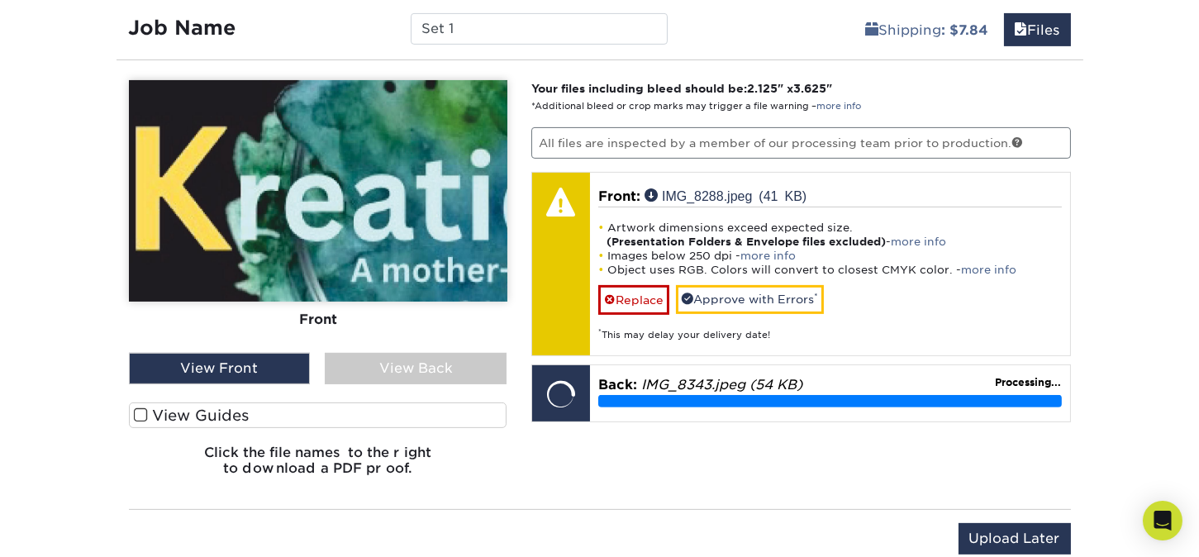
click at [336, 202] on img at bounding box center [318, 190] width 379 height 221
click at [212, 416] on label "View Guides" at bounding box center [318, 415] width 379 height 26
click at [0, 0] on input "View Guides" at bounding box center [0, 0] width 0 height 0
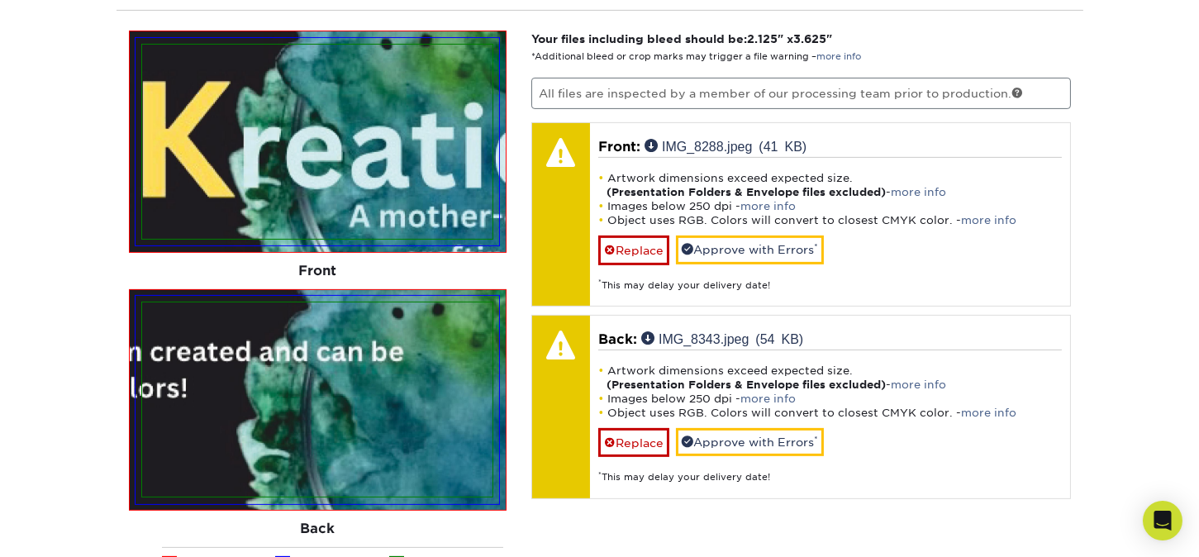
scroll to position [1068, 0]
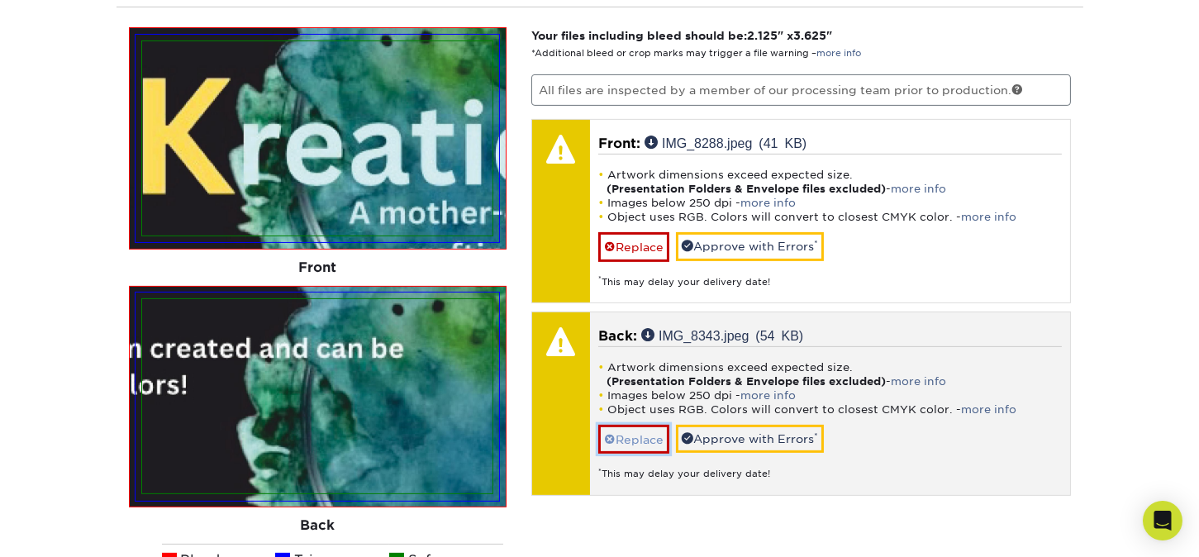
click at [628, 430] on link "Replace" at bounding box center [633, 439] width 71 height 29
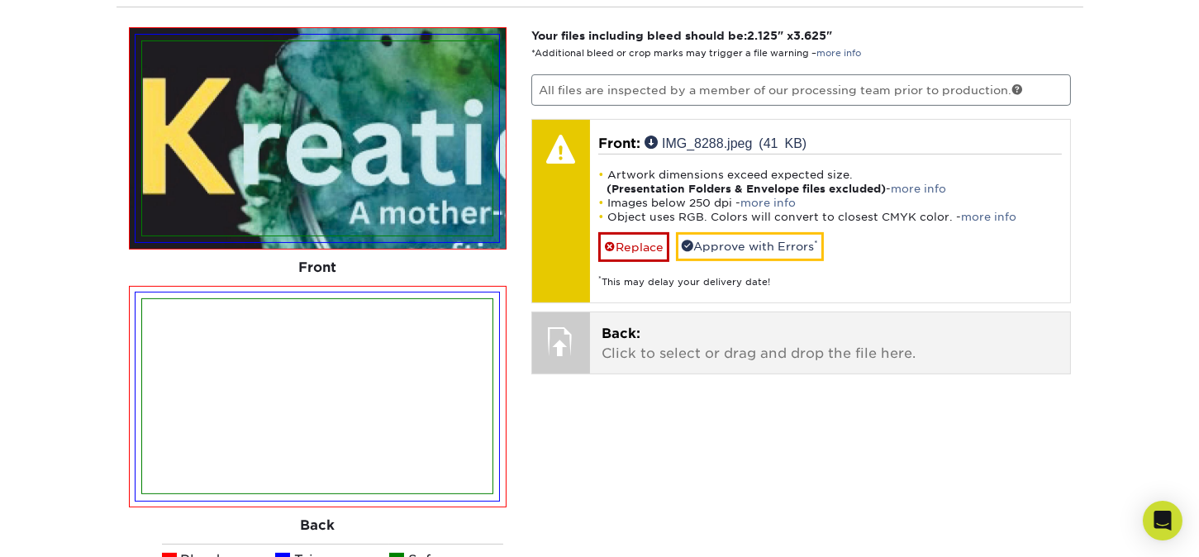
click at [603, 365] on div "Back: Click to select or drag and drop the file here. Choose file IMG_8343.jpeg…" at bounding box center [830, 342] width 480 height 61
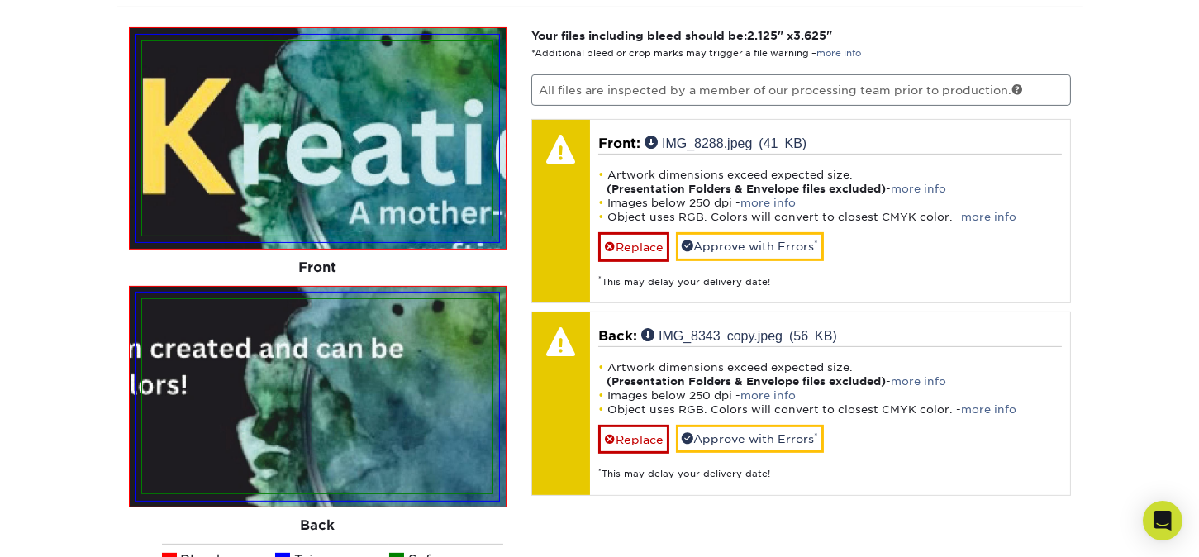
drag, startPoint x: 243, startPoint y: 398, endPoint x: 188, endPoint y: 340, distance: 79.5
click at [188, 340] on img at bounding box center [317, 396] width 350 height 194
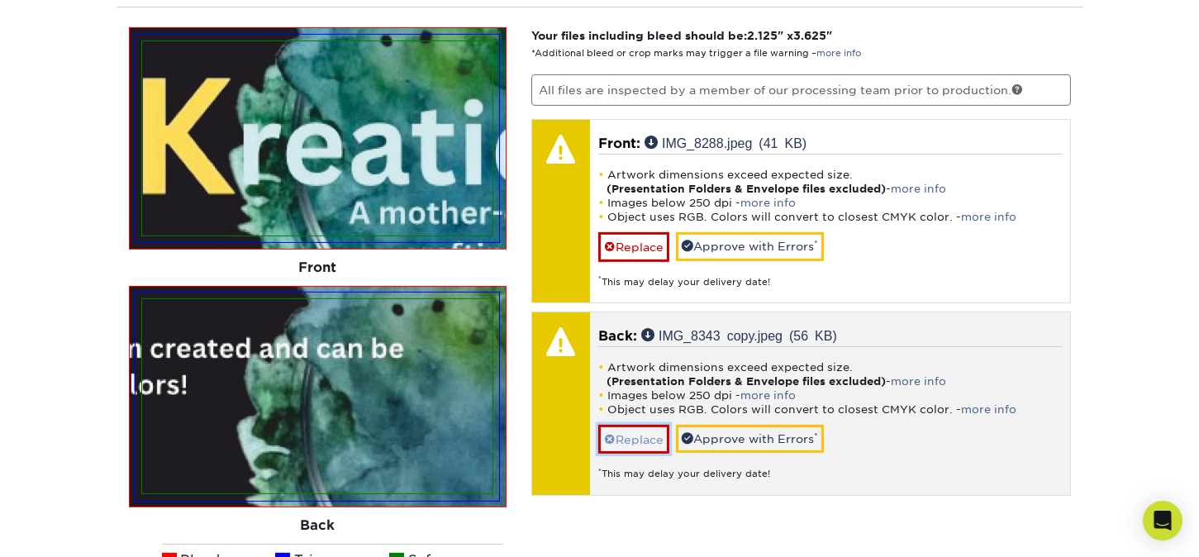
click at [640, 425] on link "Replace" at bounding box center [633, 439] width 71 height 29
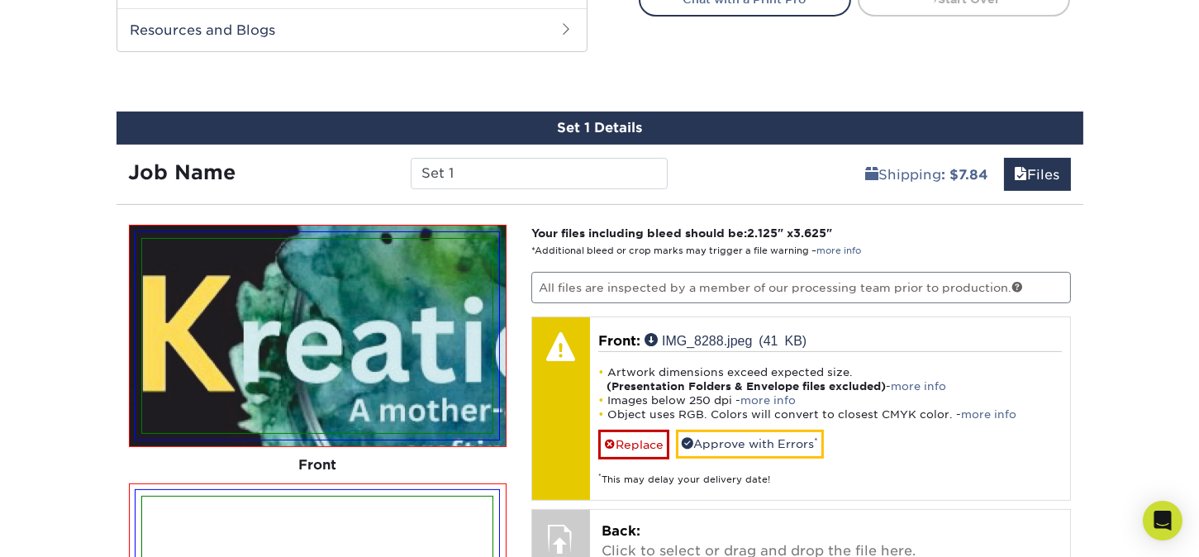
scroll to position [850, 0]
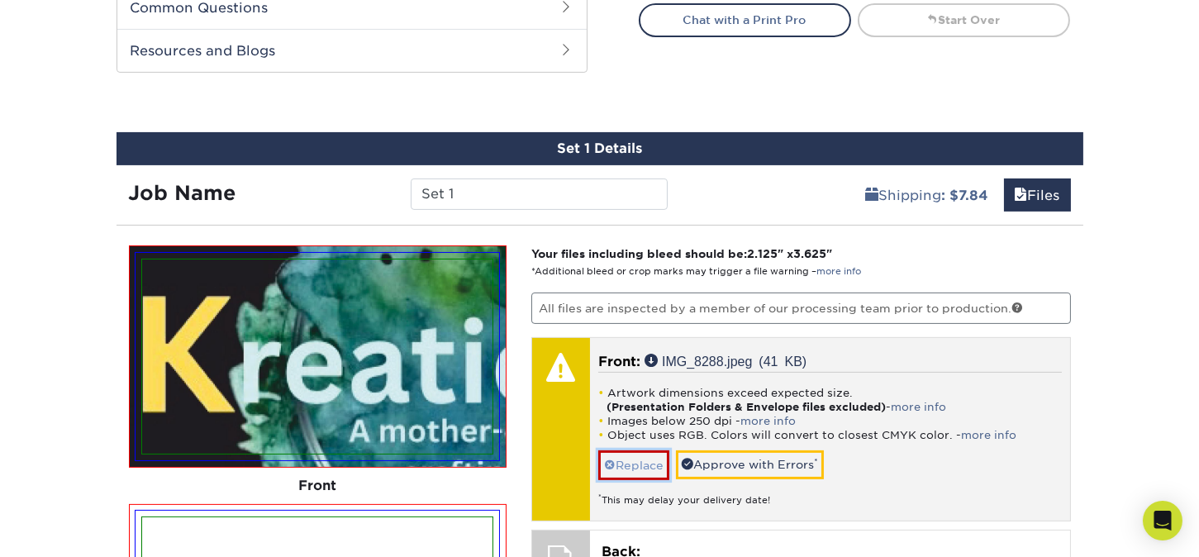
click at [663, 461] on link "Replace" at bounding box center [633, 464] width 71 height 29
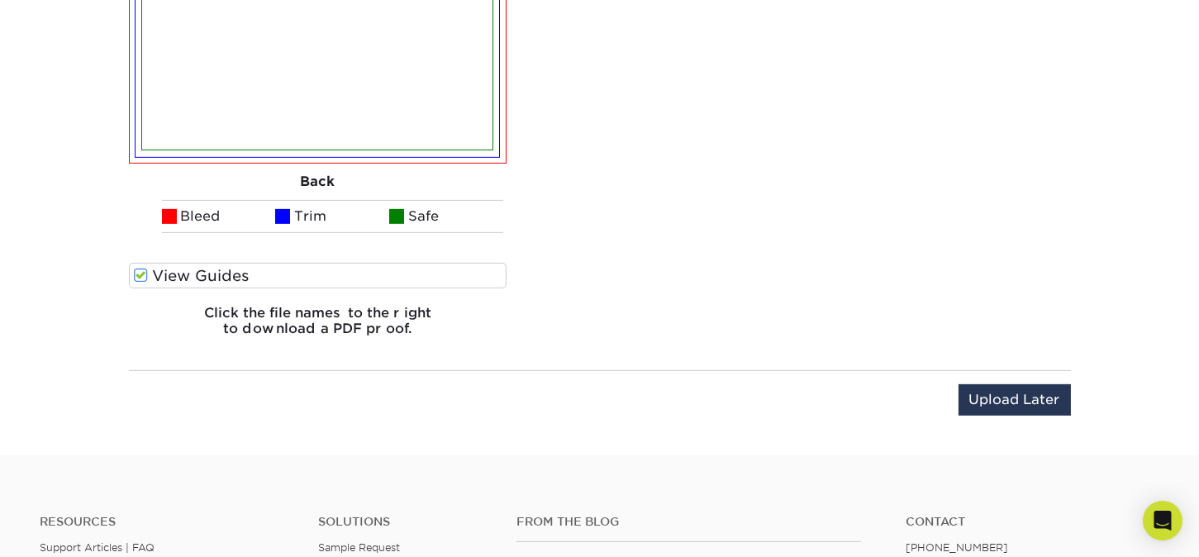
scroll to position [1423, 0]
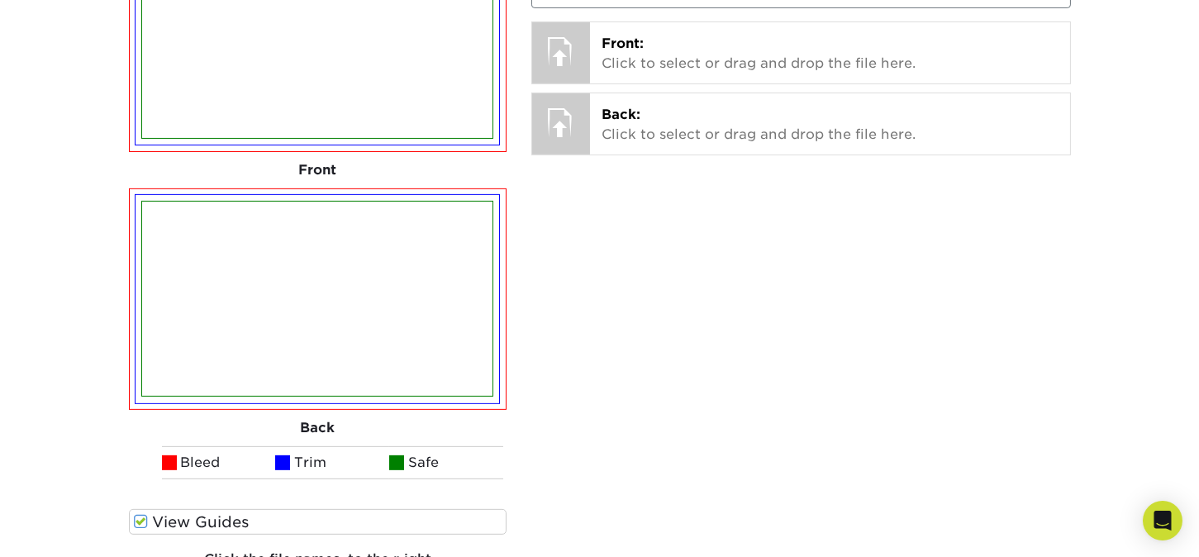
scroll to position [1157, 0]
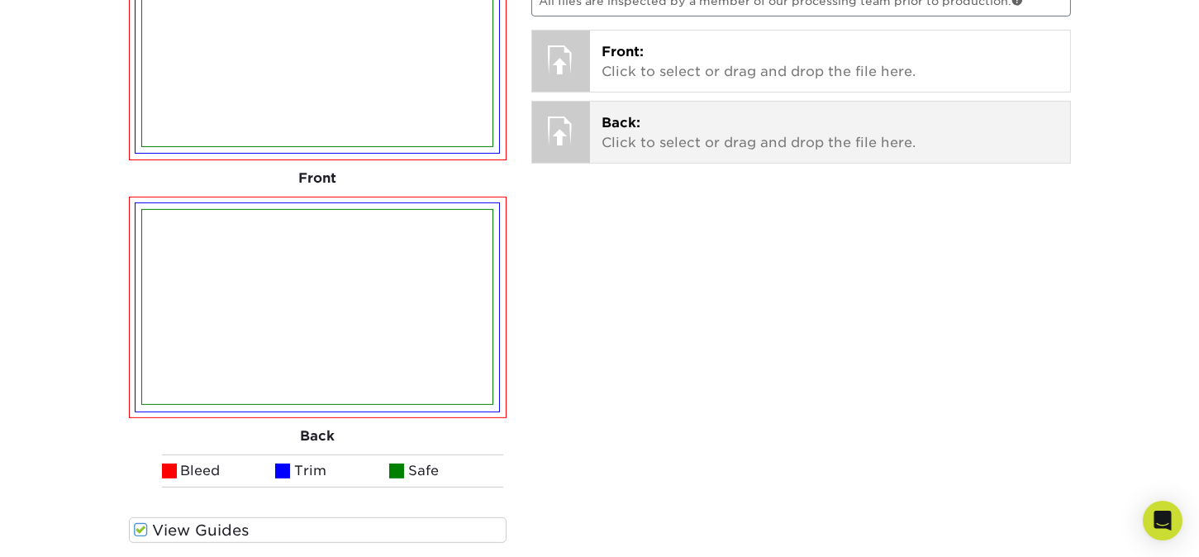
click at [602, 137] on p "Back: Click to select or drag and drop the file here." at bounding box center [830, 133] width 457 height 40
